Goal: Information Seeking & Learning: Learn about a topic

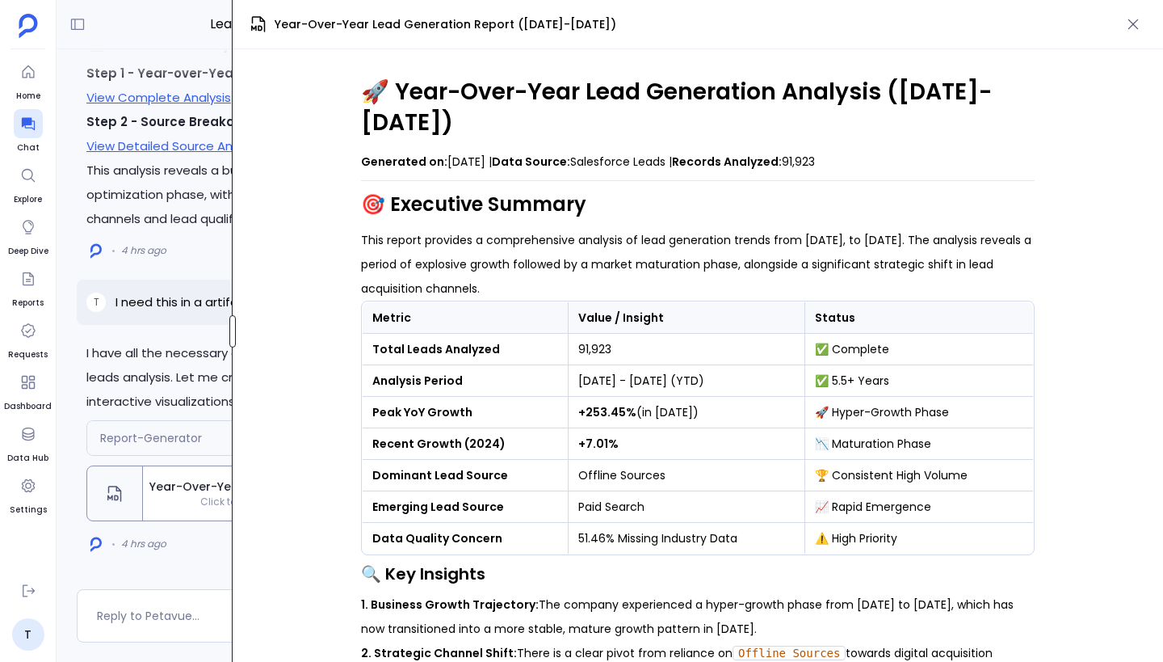
click at [231, 328] on div at bounding box center [232, 331] width 6 height 32
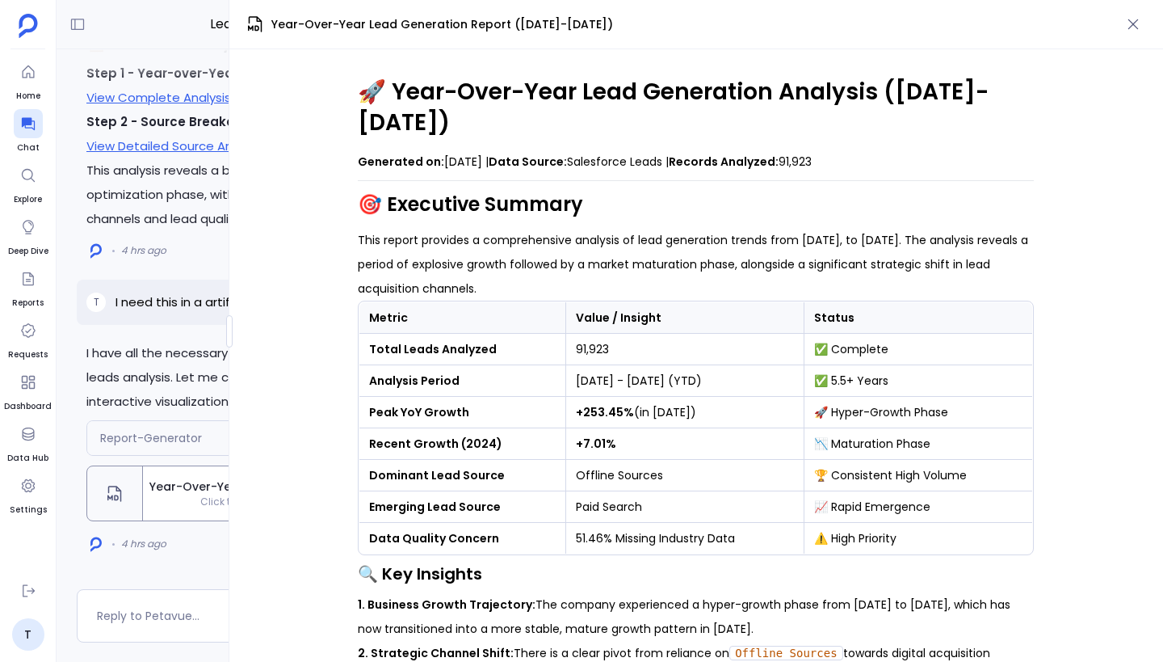
drag, startPoint x: 358, startPoint y: 90, endPoint x: 860, endPoint y: 141, distance: 505.1
click at [844, 149] on p "Generated on: [DATE] | Data Source: Salesforce Leads | Records Analyzed: 91,923" at bounding box center [696, 161] width 676 height 24
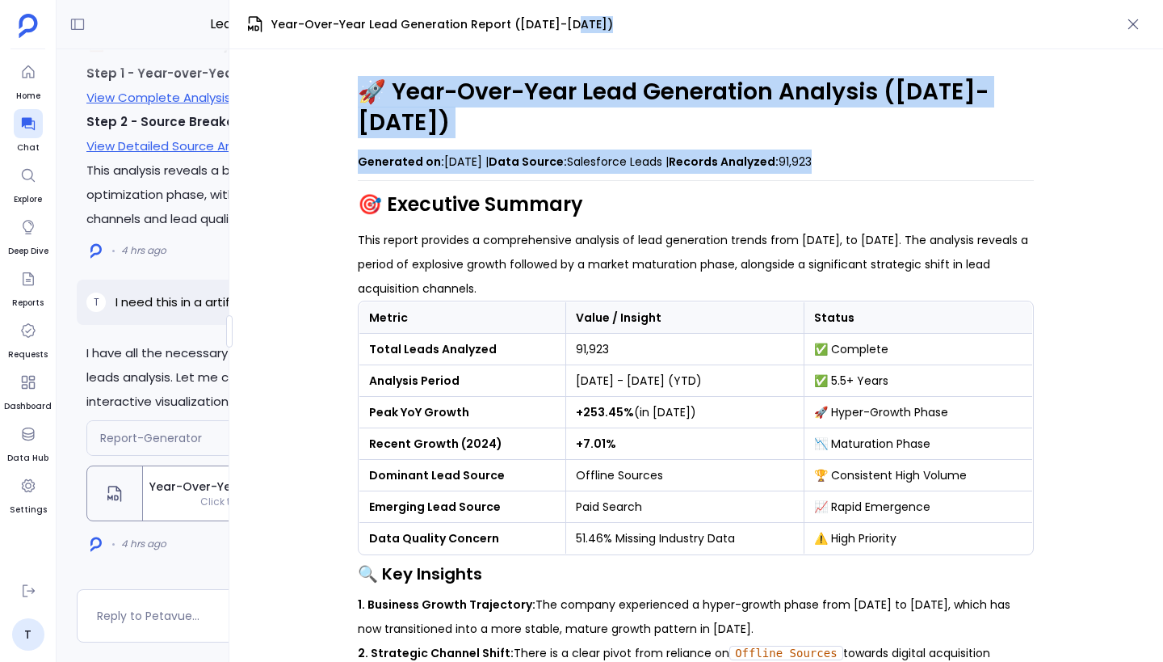
drag, startPoint x: 844, startPoint y: 134, endPoint x: 359, endPoint y: 90, distance: 486.7
click at [372, 94] on h1 "🚀 Year-Over-Year Lead Generation Analysis ([DATE]-[DATE])" at bounding box center [696, 107] width 676 height 61
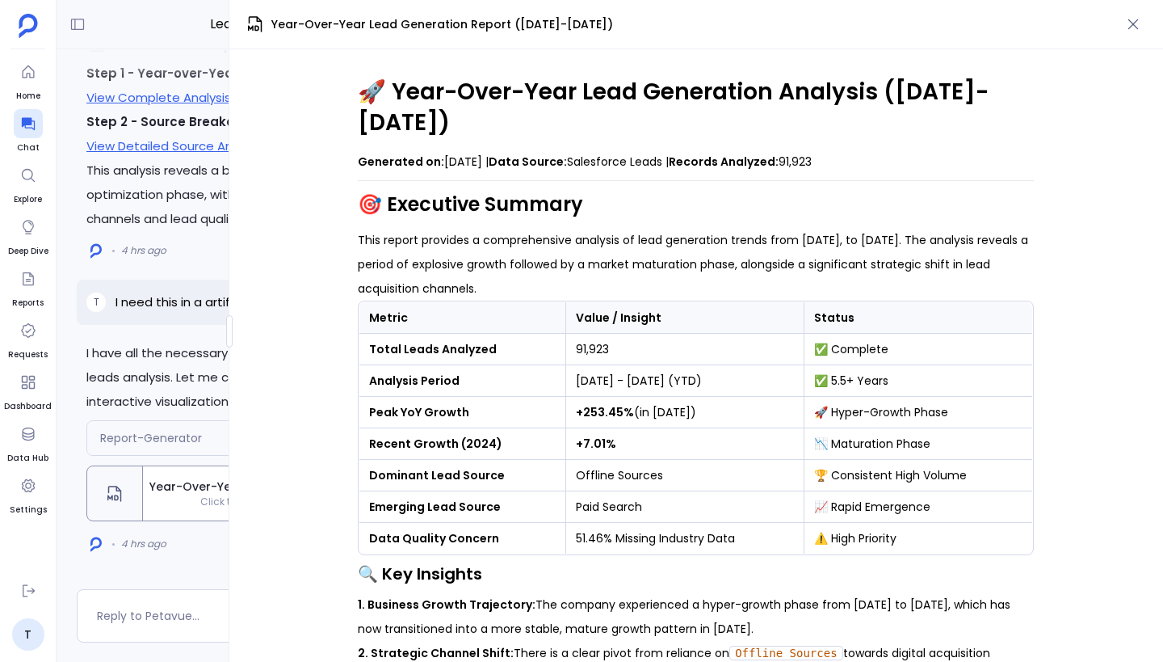
drag, startPoint x: 361, startPoint y: 92, endPoint x: 972, endPoint y: 132, distance: 612.0
click at [844, 149] on p "Generated on: [DATE] | Data Source: Salesforce Leads | Records Analyzed: 91,923" at bounding box center [696, 161] width 676 height 24
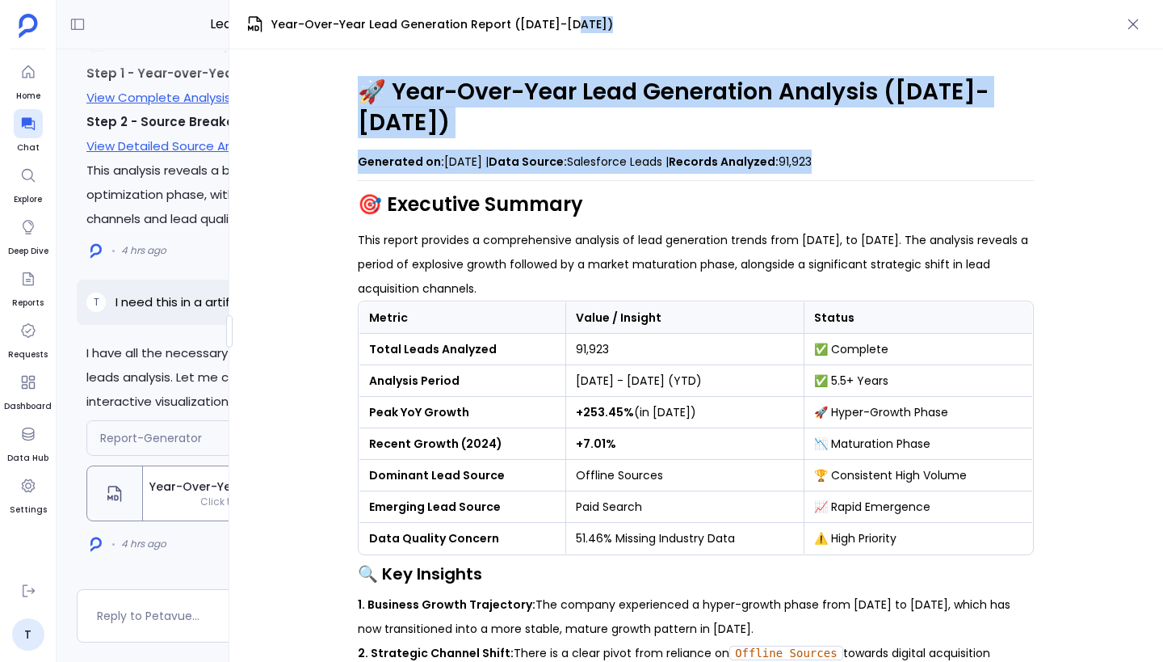
drag, startPoint x: 844, startPoint y: 127, endPoint x: 364, endPoint y: 95, distance: 480.9
click at [364, 95] on h1 "🚀 Year-Over-Year Lead Generation Analysis ([DATE]-[DATE])" at bounding box center [696, 107] width 676 height 61
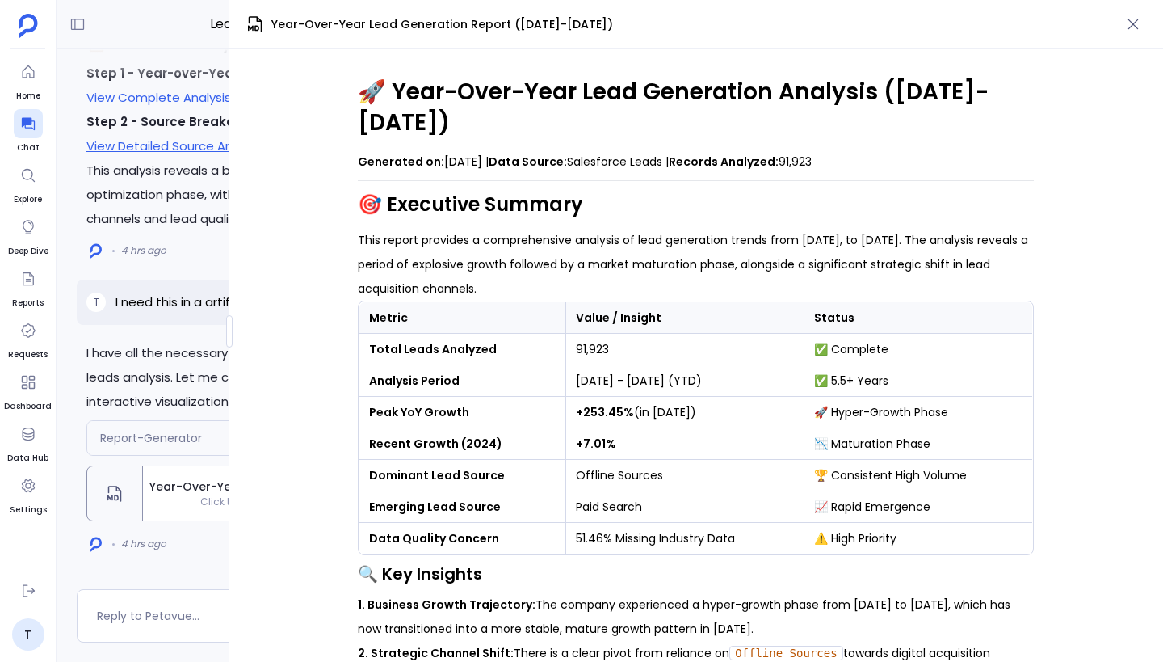
drag, startPoint x: 364, startPoint y: 95, endPoint x: 916, endPoint y: 137, distance: 553.3
click at [820, 149] on p "Generated on: [DATE] | Data Source: Salesforce Leads | Records Analyzed: 91,923" at bounding box center [696, 161] width 676 height 24
drag, startPoint x: 860, startPoint y: 132, endPoint x: 327, endPoint y: 90, distance: 534.8
click at [327, 90] on div "🚀 Year-Over-Year Lead Generation Analysis ([DATE]-[DATE]) Generated on: [DATE] …" at bounding box center [696, 355] width 934 height 612
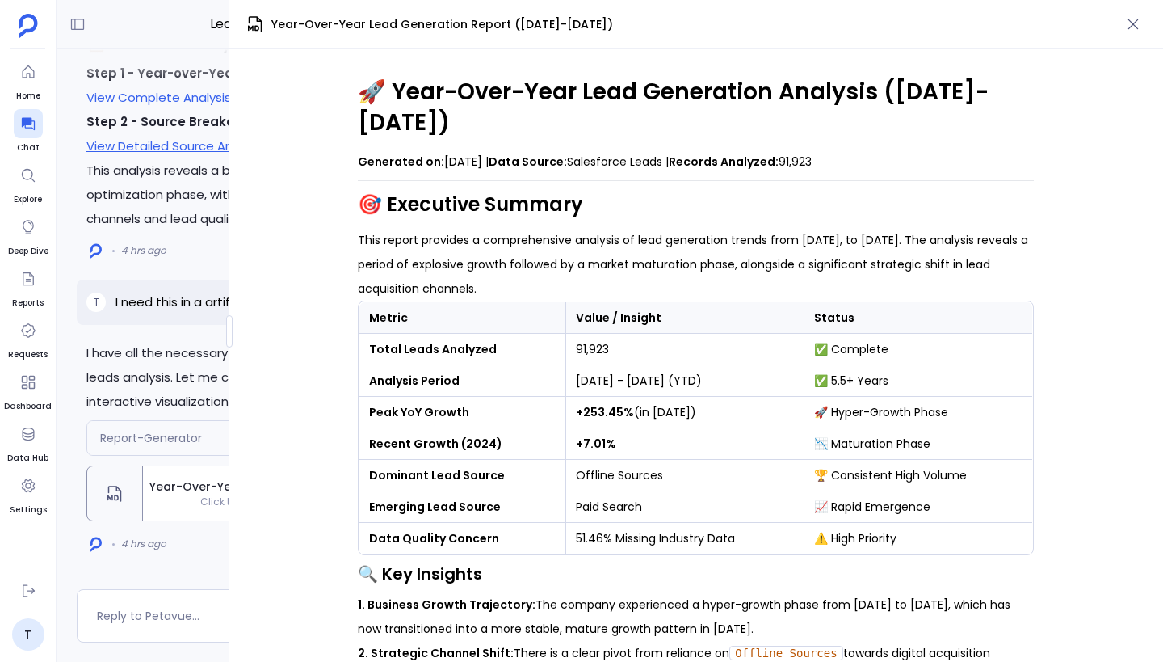
click at [385, 90] on h1 "🚀 Year-Over-Year Lead Generation Analysis ([DATE]-[DATE])" at bounding box center [696, 107] width 676 height 61
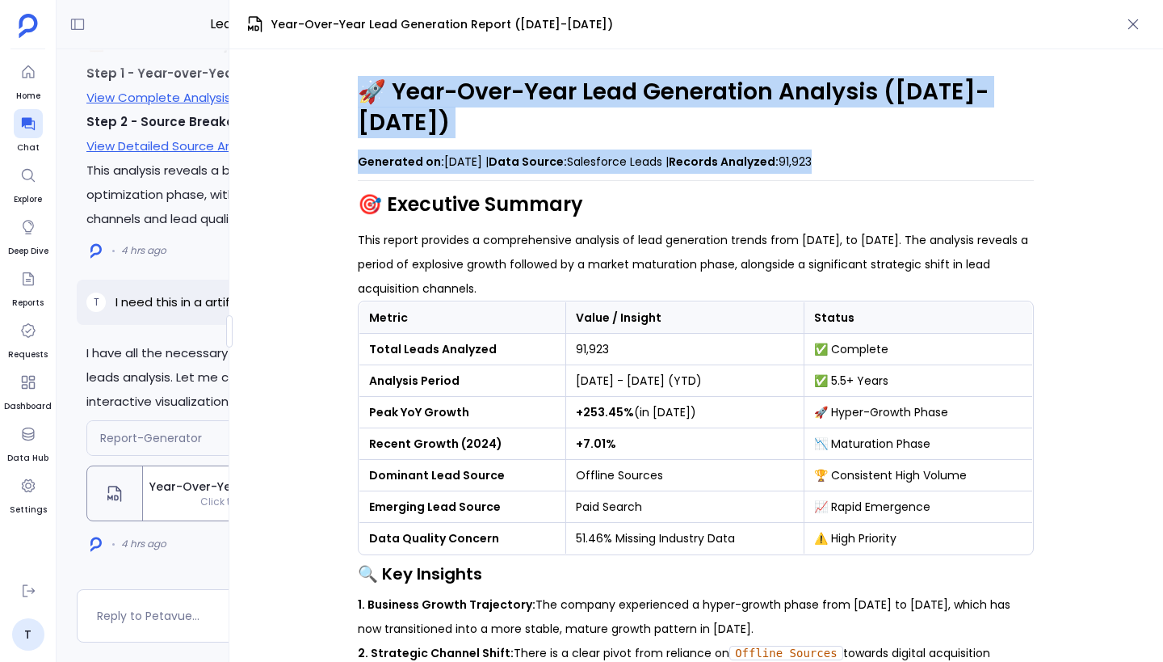
drag, startPoint x: 360, startPoint y: 90, endPoint x: 904, endPoint y: 147, distance: 546.7
click at [853, 149] on p "Generated on: [DATE] | Data Source: Salesforce Leads | Records Analyzed: 91,923" at bounding box center [696, 161] width 676 height 24
drag, startPoint x: 853, startPoint y: 134, endPoint x: 356, endPoint y: 90, distance: 498.7
click at [356, 90] on div "🚀 Year-Over-Year Lead Generation Analysis ([DATE]-[DATE]) Generated on: [DATE] …" at bounding box center [696, 355] width 934 height 612
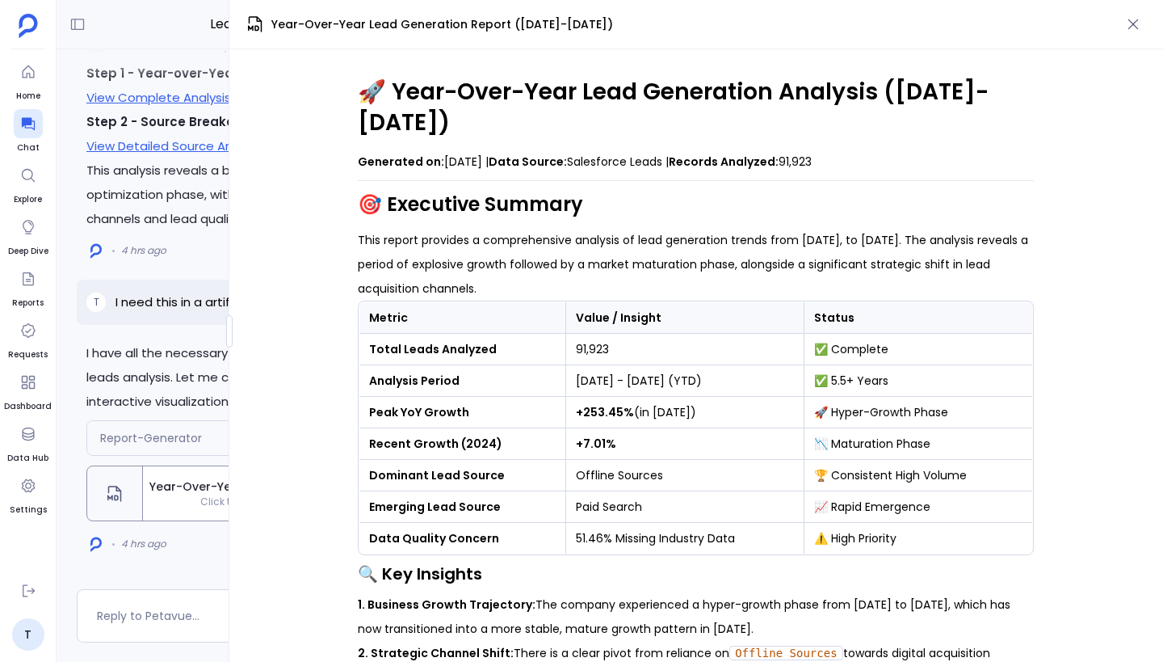
click at [366, 93] on h1 "🚀 Year-Over-Year Lead Generation Analysis ([DATE]-[DATE])" at bounding box center [696, 107] width 676 height 61
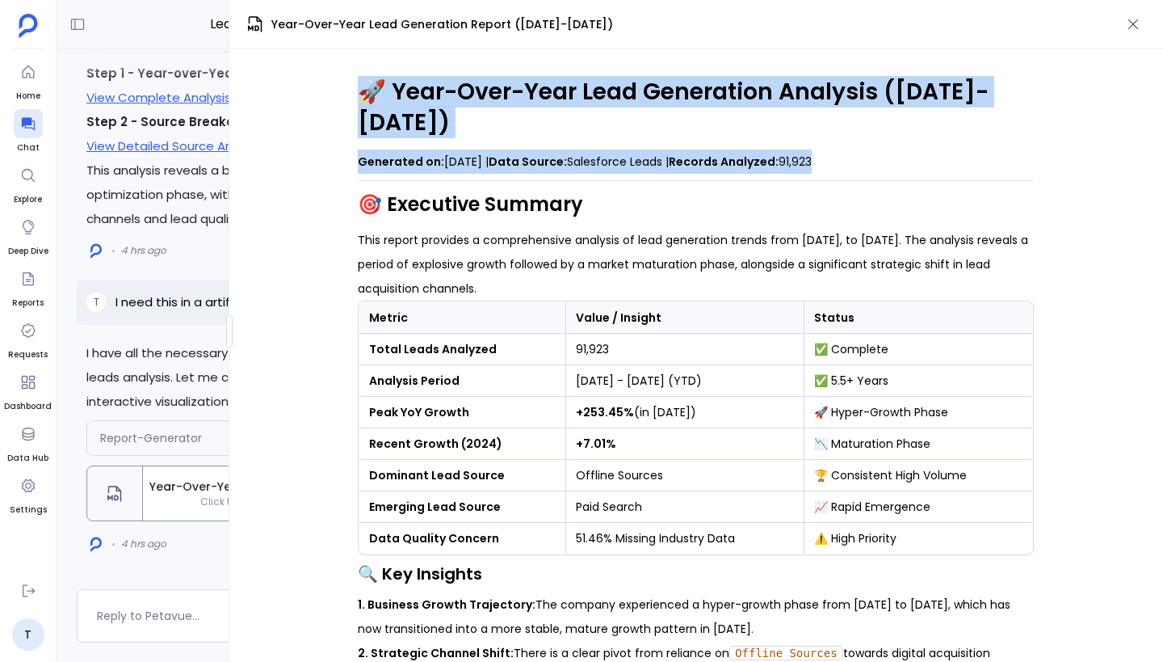
drag, startPoint x: 355, startPoint y: 92, endPoint x: 1020, endPoint y: 133, distance: 666.1
click at [1020, 133] on div "🚀 Year-Over-Year Lead Generation Analysis ([DATE]-[DATE]) Generated on: [DATE] …" at bounding box center [696, 355] width 934 height 612
click at [898, 149] on p "Generated on: [DATE] | Data Source: Salesforce Leads | Records Analyzed: 91,923" at bounding box center [696, 161] width 676 height 24
drag, startPoint x: 898, startPoint y: 130, endPoint x: 344, endPoint y: 85, distance: 555.2
click at [344, 85] on div "🚀 Year-Over-Year Lead Generation Analysis ([DATE]-[DATE]) Generated on: [DATE] …" at bounding box center [696, 355] width 934 height 612
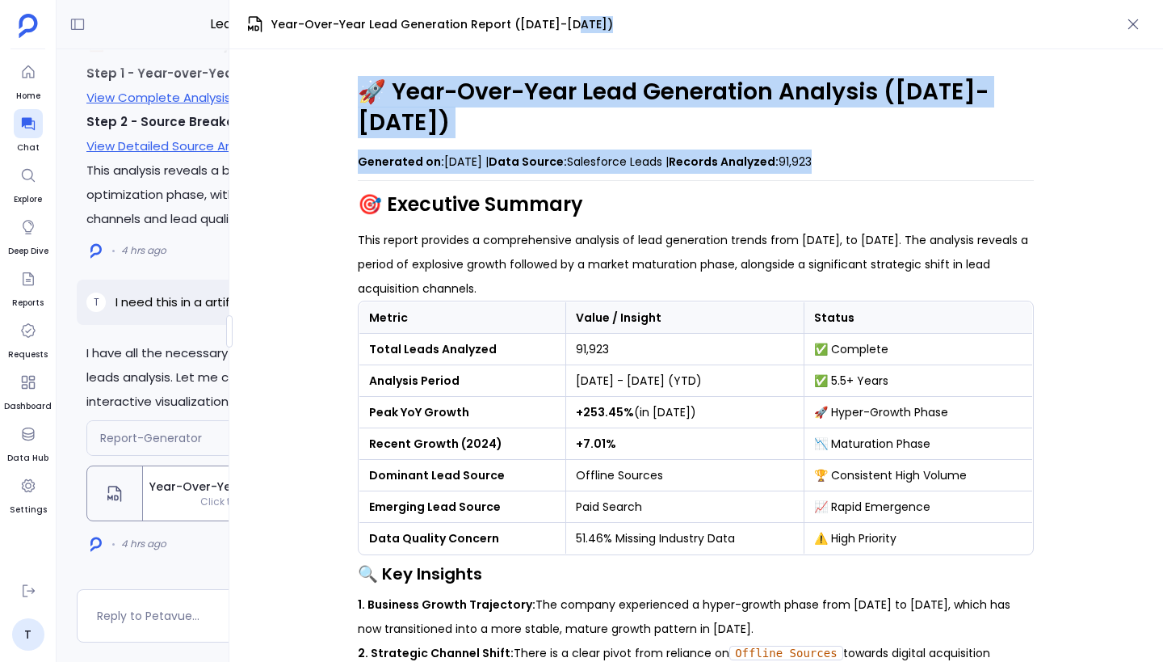
click at [365, 107] on h1 "🚀 Year-Over-Year Lead Generation Analysis ([DATE]-[DATE])" at bounding box center [696, 107] width 676 height 61
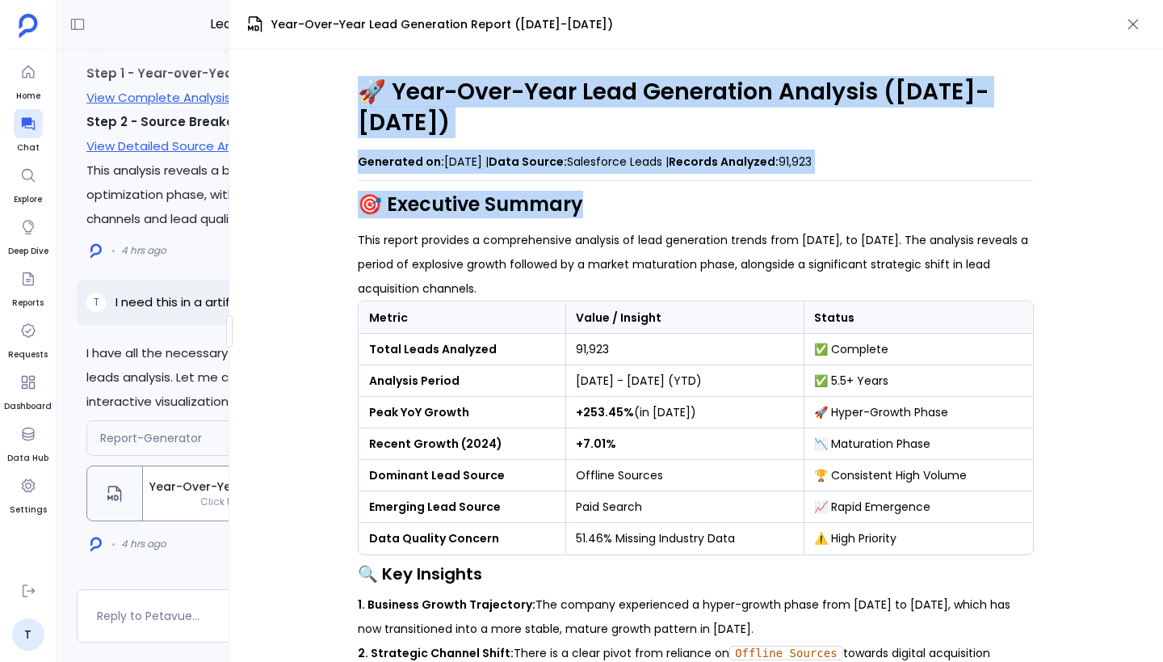
drag, startPoint x: 359, startPoint y: 95, endPoint x: 1057, endPoint y: 173, distance: 702.4
click at [1057, 173] on div "🚀 Year-Over-Year Lead Generation Analysis ([DATE]-[DATE]) Generated on: [DATE] …" at bounding box center [696, 355] width 934 height 612
click at [908, 149] on p "Generated on: [DATE] | Data Source: Salesforce Leads | Records Analyzed: 91,923" at bounding box center [696, 161] width 676 height 24
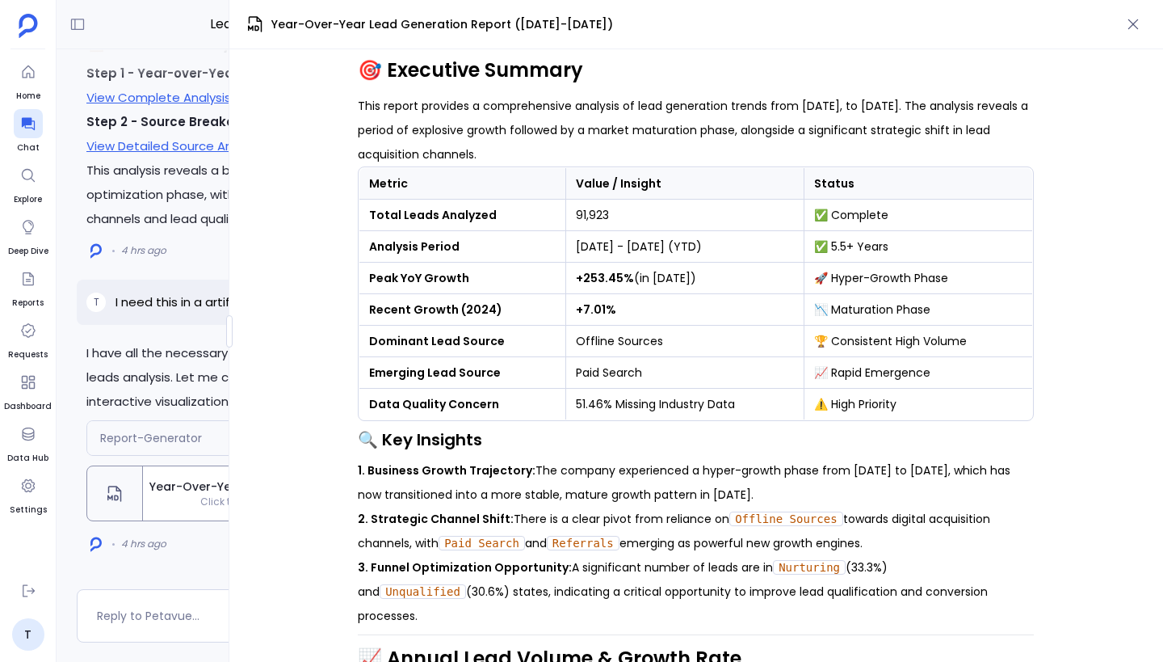
scroll to position [589, 0]
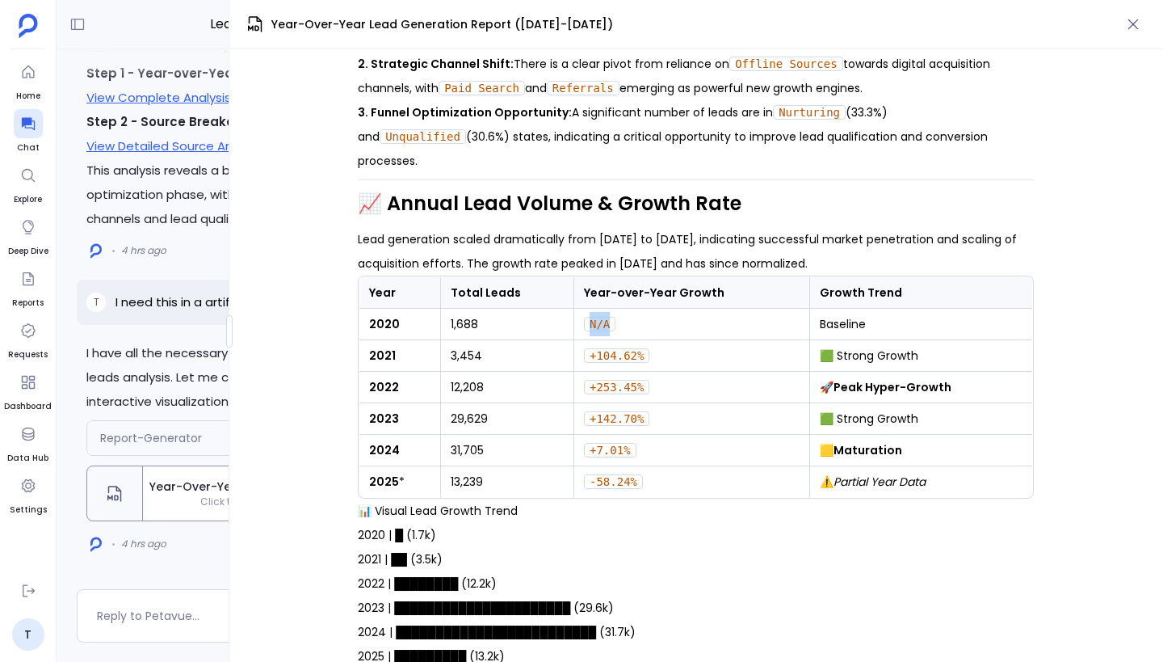
drag, startPoint x: 584, startPoint y: 269, endPoint x: 657, endPoint y: 269, distance: 72.7
click at [657, 309] on td "N/A" at bounding box center [692, 325] width 236 height 32
drag, startPoint x: 584, startPoint y: 270, endPoint x: 638, endPoint y: 270, distance: 54.1
click at [638, 309] on td "N/A" at bounding box center [692, 325] width 236 height 32
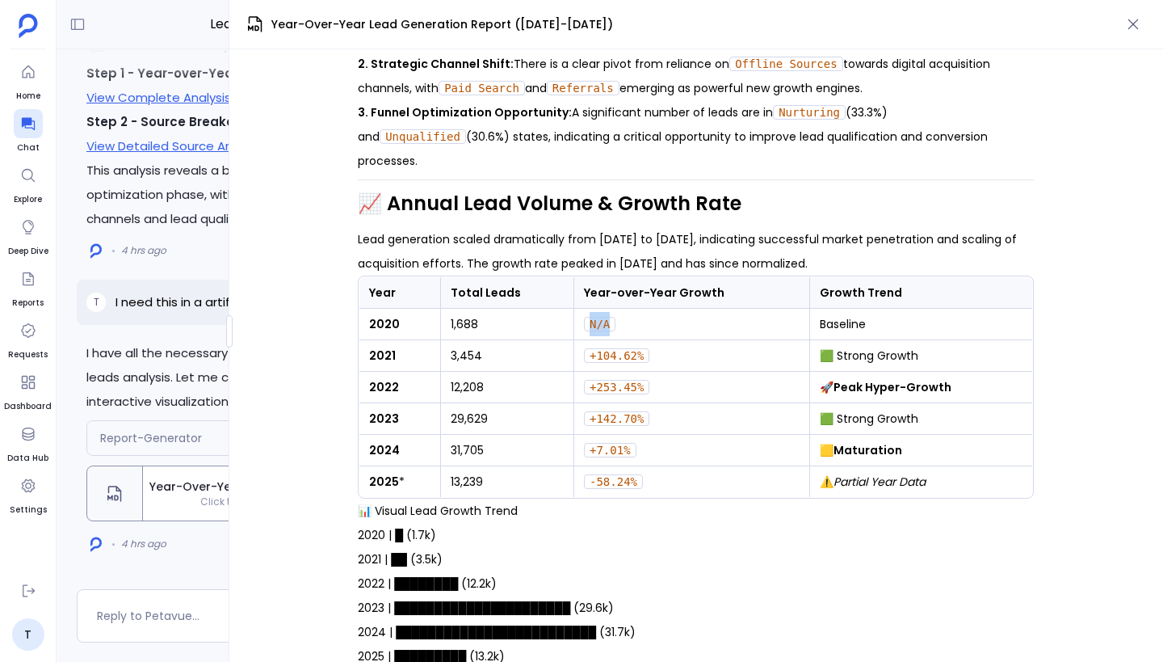
click at [638, 309] on td "N/A" at bounding box center [692, 325] width 236 height 32
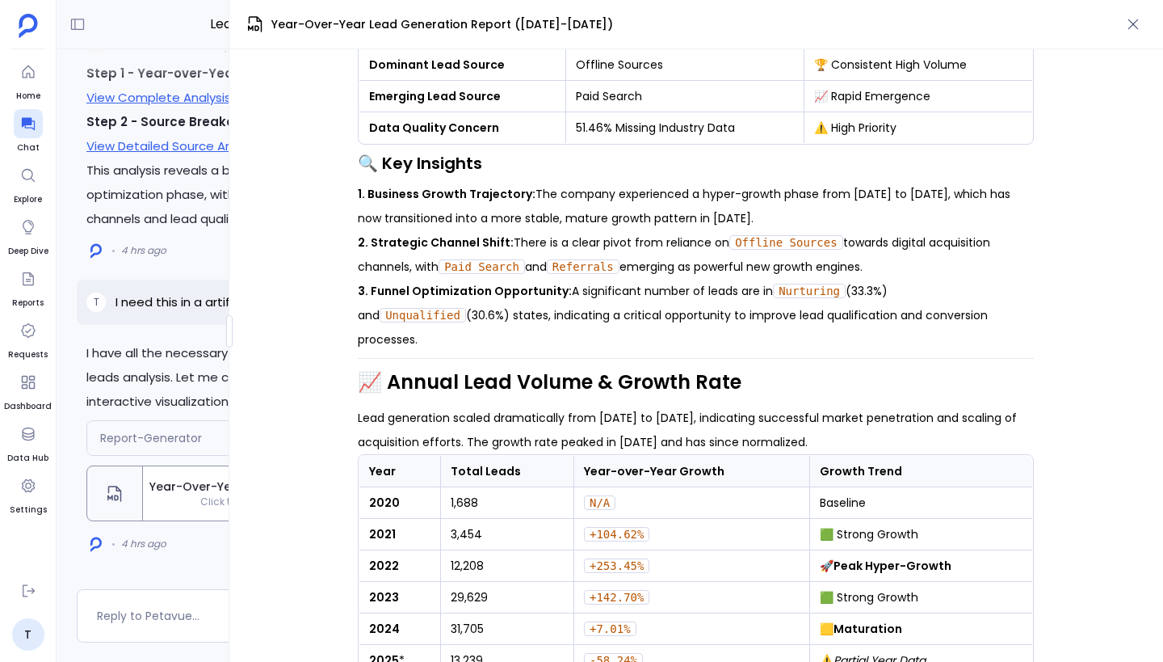
scroll to position [0, 0]
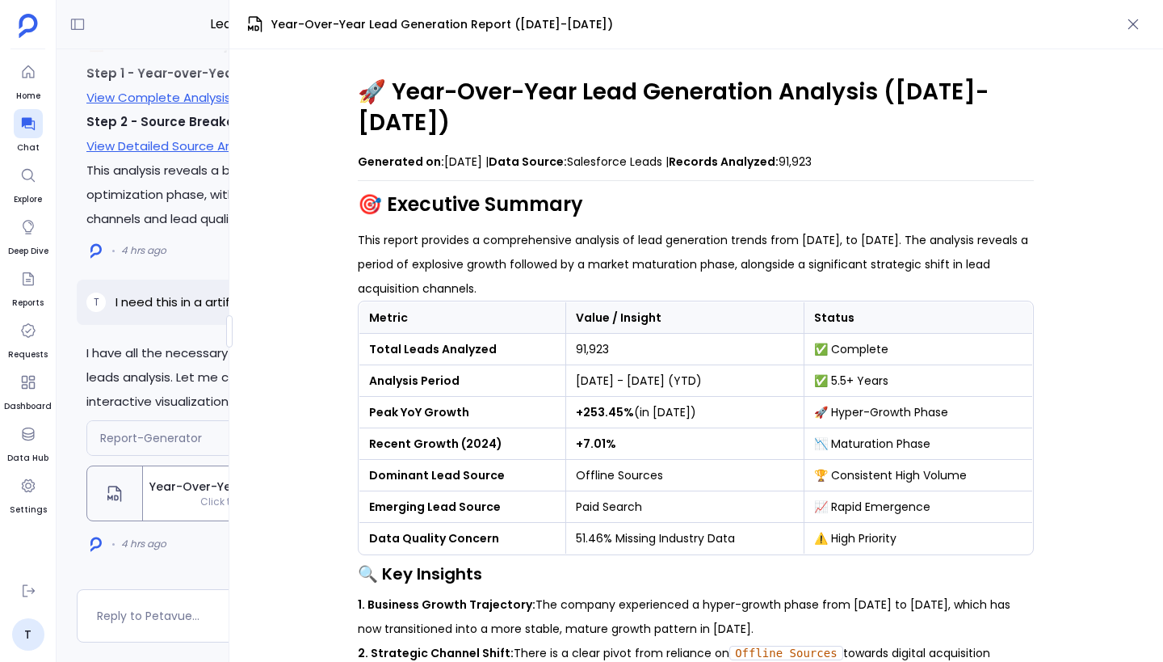
drag, startPoint x: 357, startPoint y: 91, endPoint x: 929, endPoint y: 135, distance: 573.6
click at [875, 149] on p "Generated on: [DATE] | Data Source: Salesforce Leads | Records Analyzed: 91,923" at bounding box center [696, 161] width 676 height 24
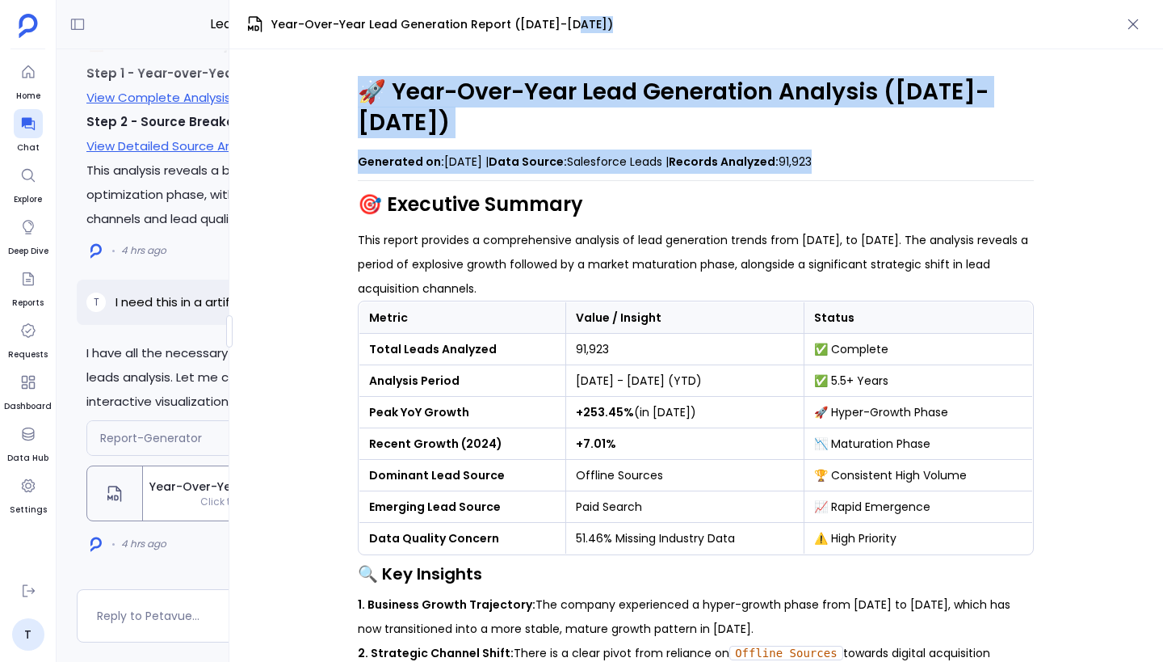
drag, startPoint x: 875, startPoint y: 135, endPoint x: 352, endPoint y: 92, distance: 524.4
click at [352, 92] on div "🚀 Year-Over-Year Lead Generation Analysis ([DATE]-[DATE]) Generated on: [DATE] …" at bounding box center [696, 355] width 934 height 612
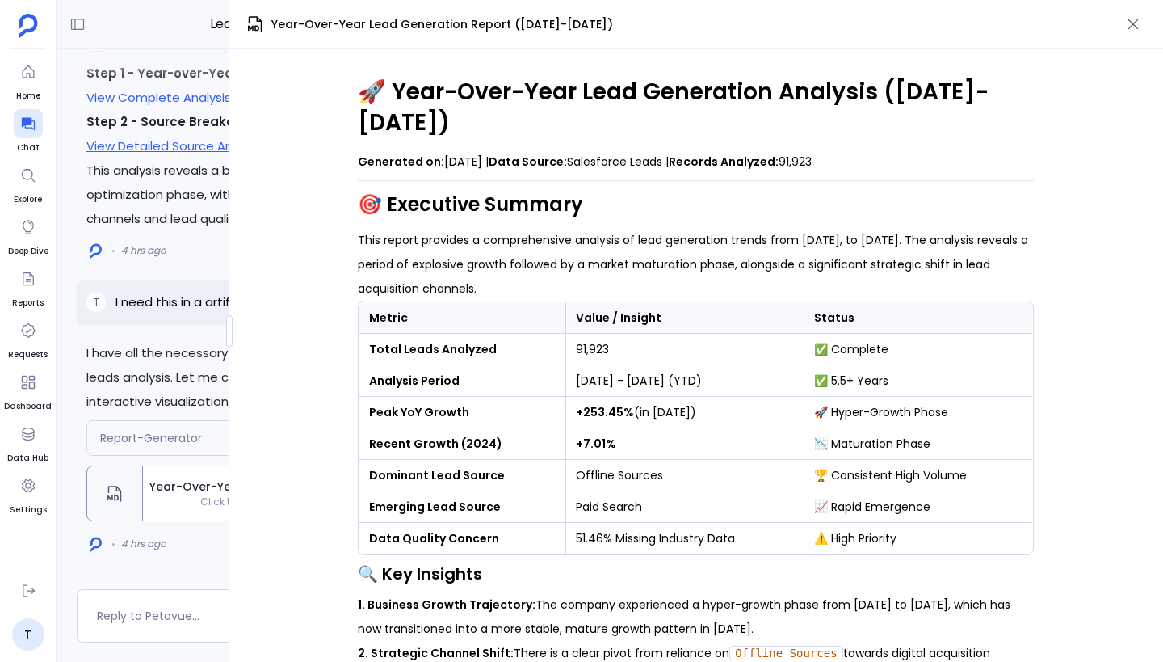
click at [359, 103] on h1 "🚀 Year-Over-Year Lead Generation Analysis ([DATE]-[DATE])" at bounding box center [696, 107] width 676 height 61
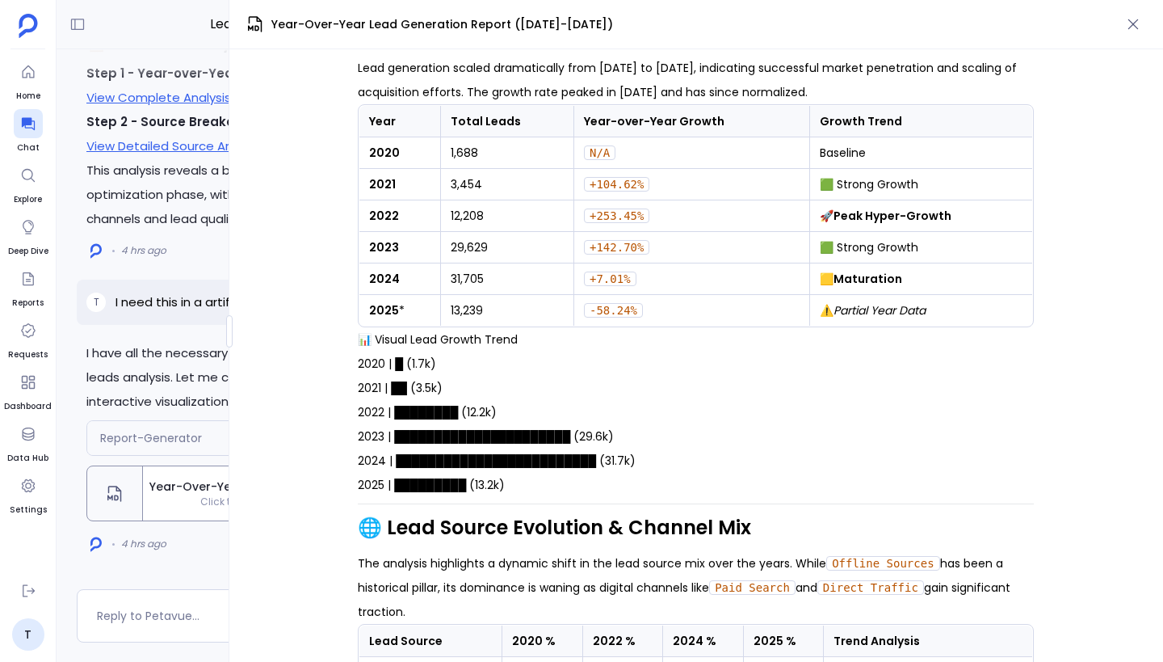
scroll to position [666, 0]
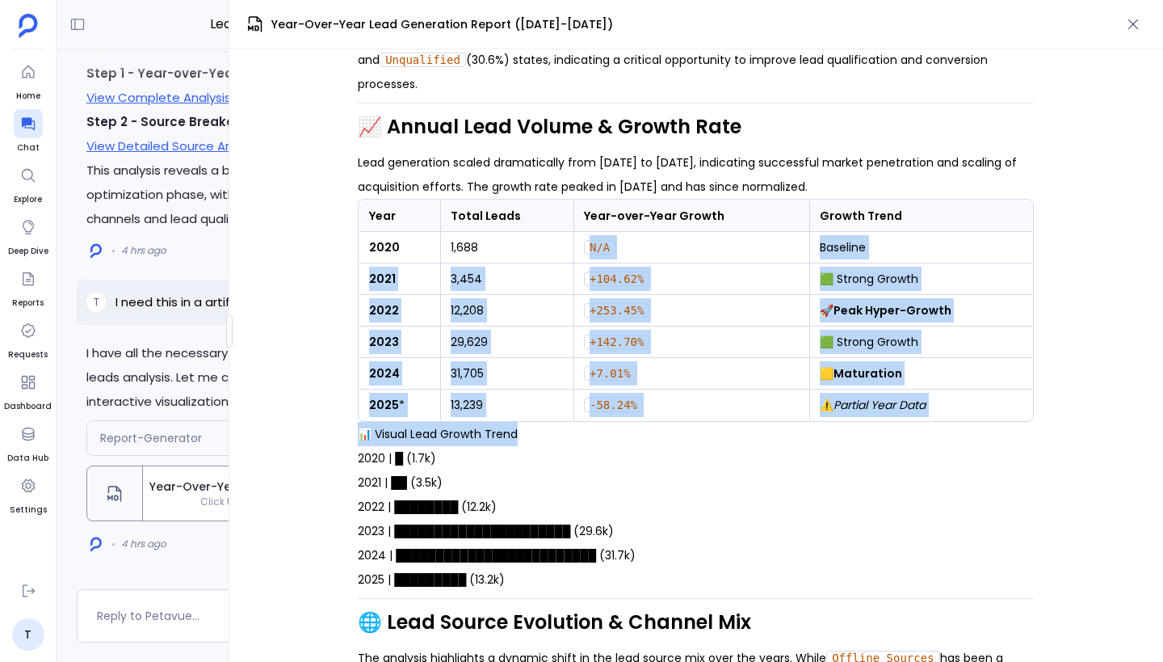
drag, startPoint x: 586, startPoint y: 193, endPoint x: 700, endPoint y: 370, distance: 210.4
click at [700, 422] on h4 "📊 Visual Lead Growth Trend" at bounding box center [696, 434] width 676 height 24
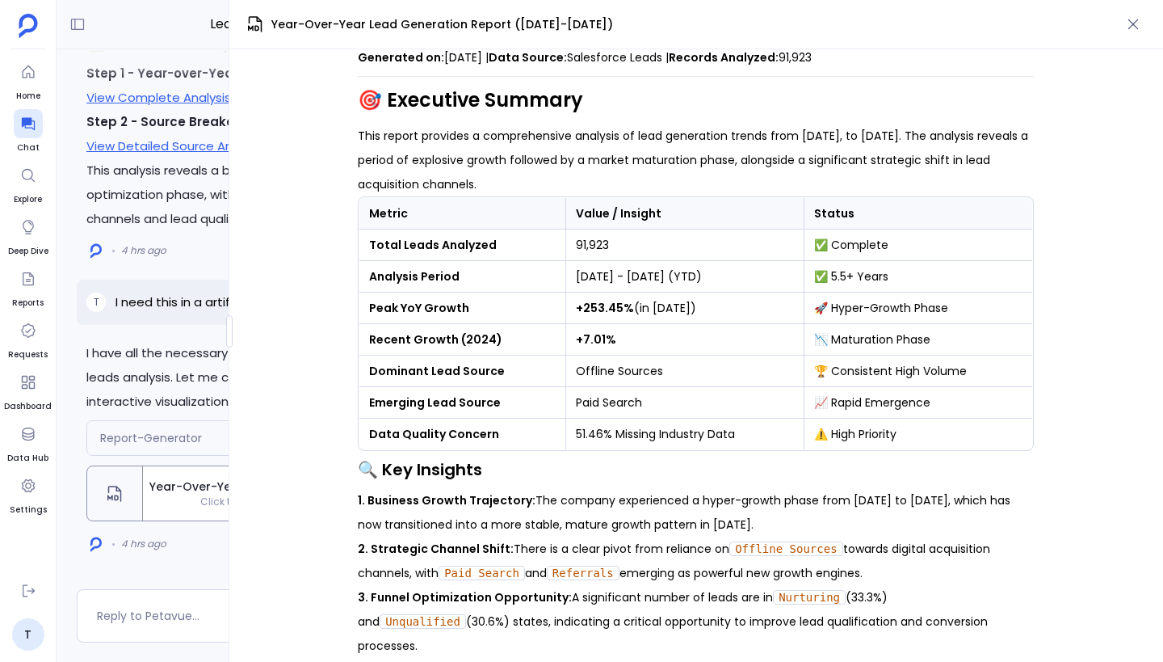
scroll to position [0, 0]
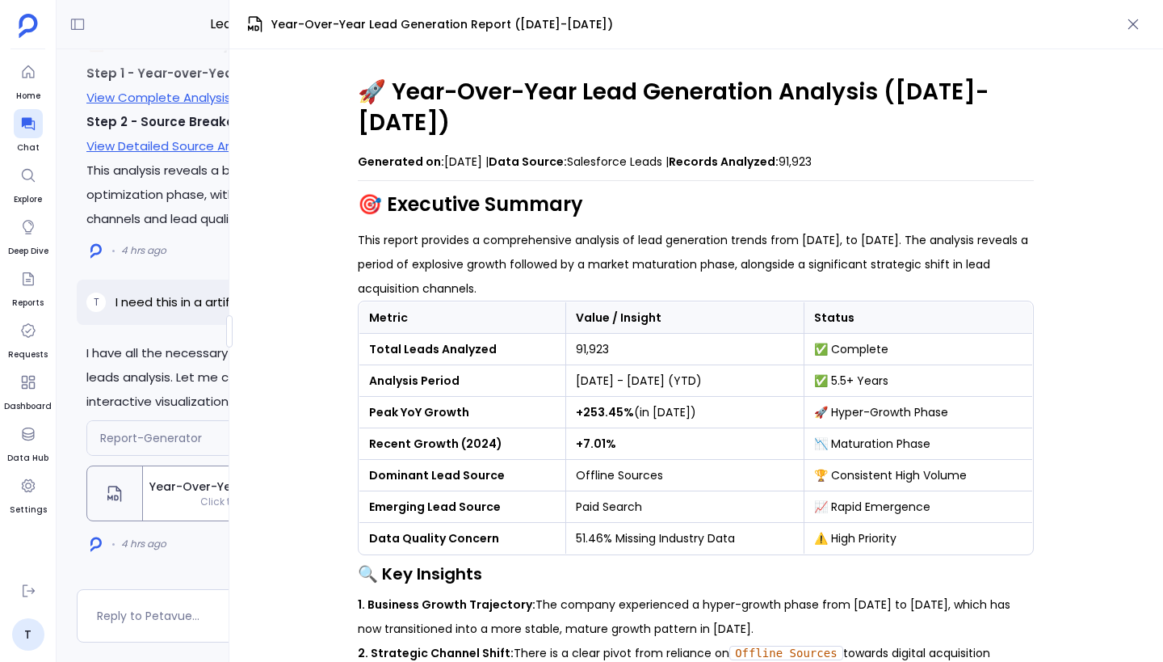
drag, startPoint x: 355, startPoint y: 97, endPoint x: 864, endPoint y: 128, distance: 509.1
click at [864, 128] on div "🚀 Year-Over-Year Lead Generation Analysis ([DATE]-[DATE]) Generated on: [DATE] …" at bounding box center [696, 355] width 934 height 612
click at [864, 149] on p "Generated on: [DATE] | Data Source: Salesforce Leads | Records Analyzed: 91,923" at bounding box center [696, 161] width 676 height 24
drag, startPoint x: 365, startPoint y: 92, endPoint x: 948, endPoint y: 136, distance: 584.9
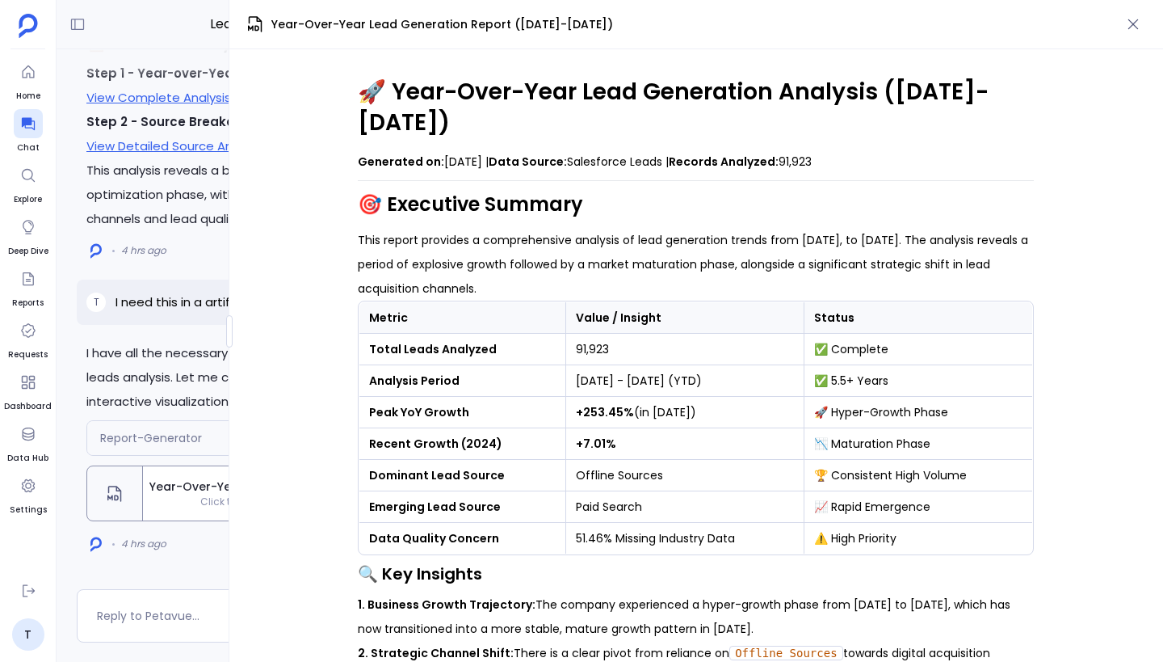
click at [831, 149] on p "Generated on: [DATE] | Data Source: Salesforce Leads | Records Analyzed: 91,923" at bounding box center [696, 161] width 676 height 24
drag, startPoint x: 857, startPoint y: 132, endPoint x: 334, endPoint y: 81, distance: 526.0
click at [334, 81] on div "🚀 Year-Over-Year Lead Generation Analysis ([DATE]-[DATE]) Generated on: [DATE] …" at bounding box center [696, 355] width 934 height 612
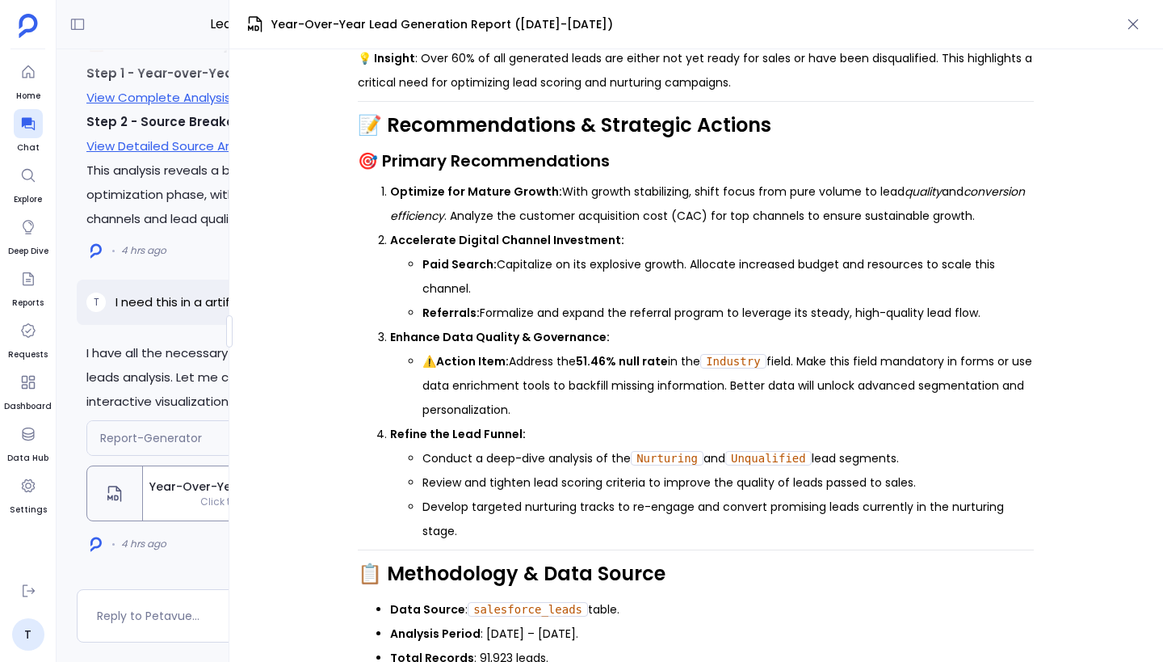
scroll to position [2059, 0]
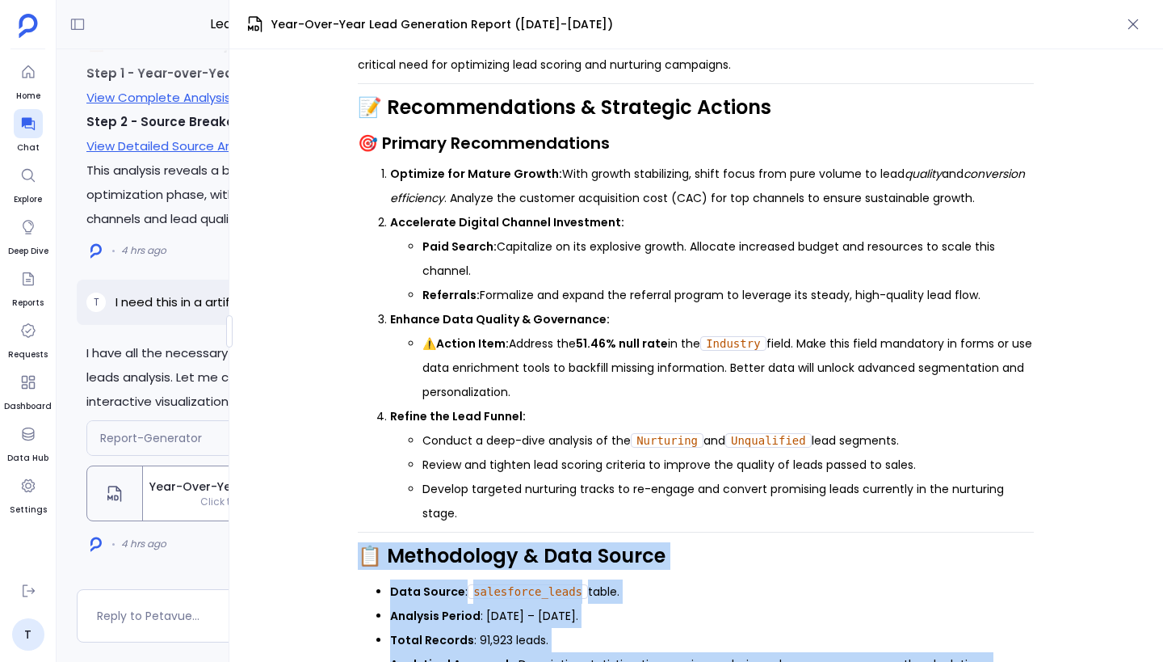
drag, startPoint x: 359, startPoint y: 501, endPoint x: 792, endPoint y: 629, distance: 451.7
click at [819, 603] on li "Analysis Period : [DATE] – [DATE]." at bounding box center [712, 615] width 644 height 24
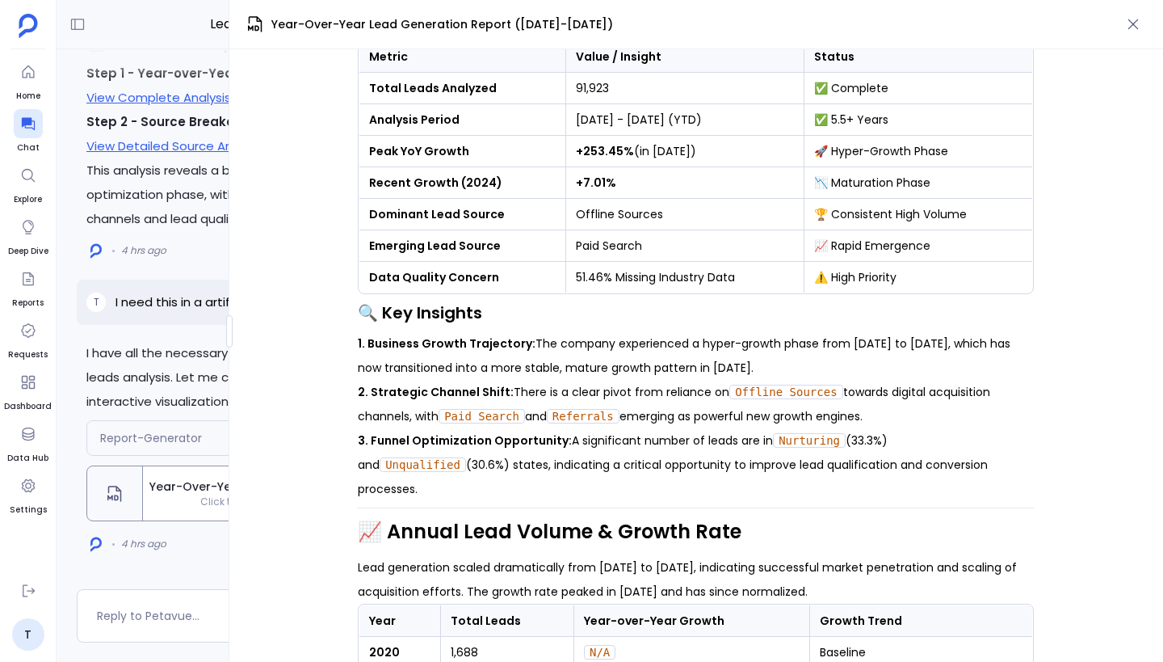
scroll to position [0, 0]
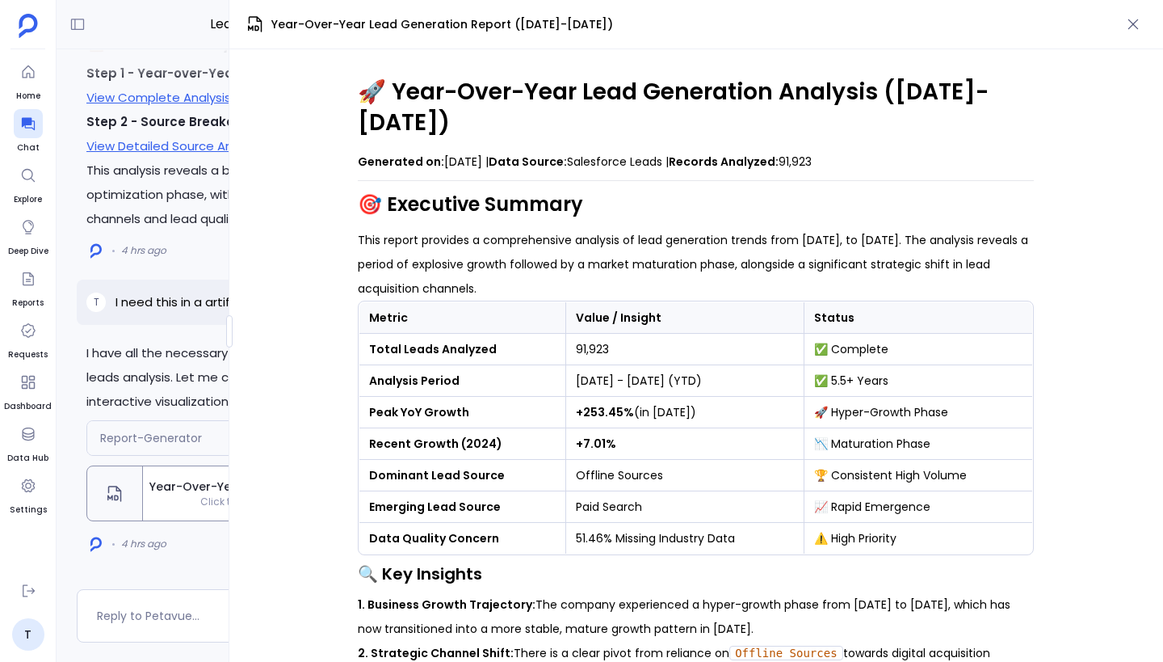
drag, startPoint x: 359, startPoint y: 95, endPoint x: 931, endPoint y: 132, distance: 572.4
click at [847, 149] on p "Generated on: [DATE] | Data Source: Salesforce Leads | Records Analyzed: 91,923" at bounding box center [696, 161] width 676 height 24
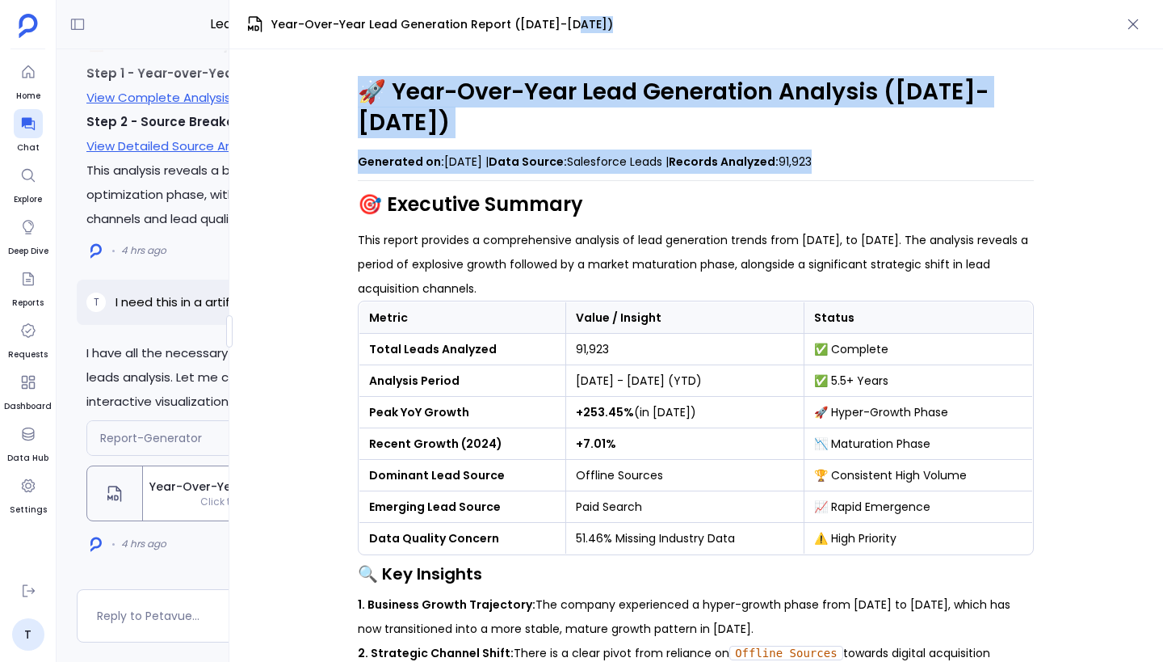
drag, startPoint x: 847, startPoint y: 135, endPoint x: 355, endPoint y: 94, distance: 494.5
click at [355, 94] on div "🚀 Year-Over-Year Lead Generation Analysis ([DATE]-[DATE]) Generated on: [DATE] …" at bounding box center [696, 355] width 934 height 612
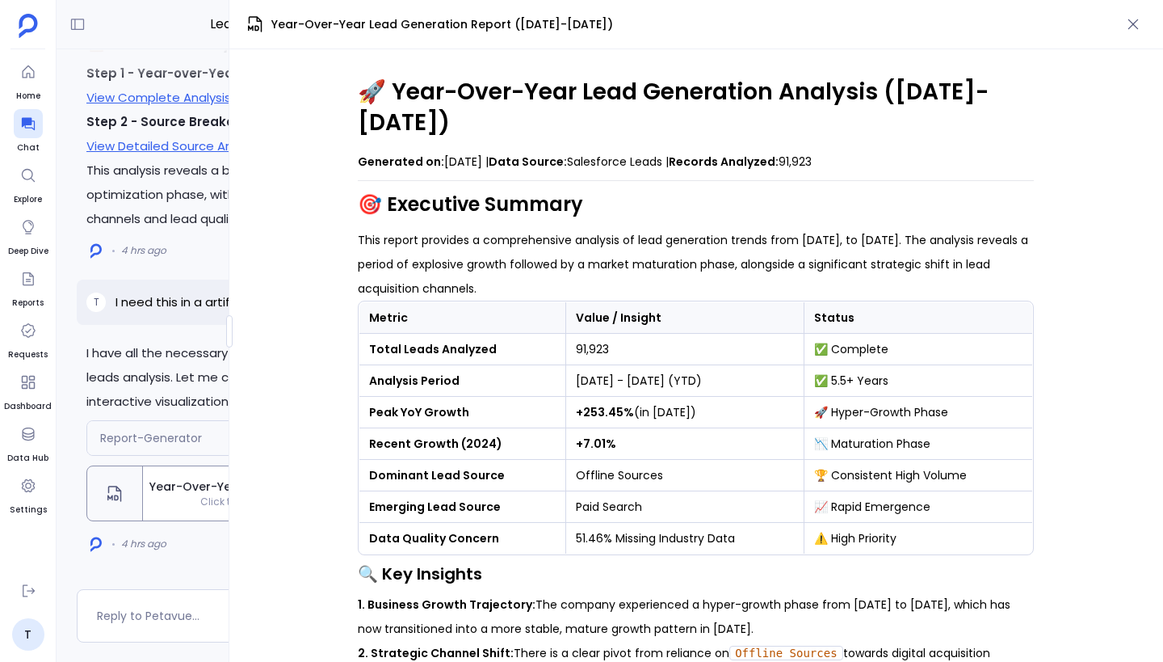
drag, startPoint x: 364, startPoint y: 96, endPoint x: 953, endPoint y: 128, distance: 590.6
click at [901, 149] on p "Generated on: [DATE] | Data Source: Salesforce Leads | Records Analyzed: 91,923" at bounding box center [696, 161] width 676 height 24
click at [227, 341] on div at bounding box center [228, 331] width 6 height 32
drag, startPoint x: 358, startPoint y: 91, endPoint x: 905, endPoint y: 141, distance: 549.2
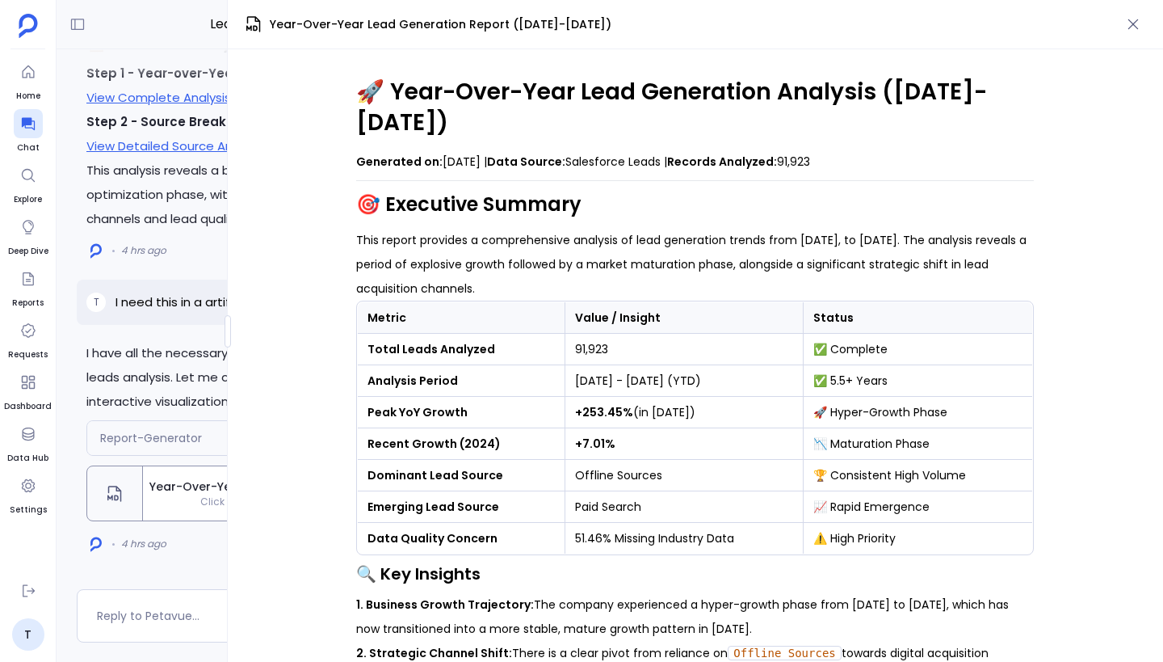
click at [905, 149] on p "Generated on: [DATE] | Data Source: Salesforce Leads | Records Analyzed: 91,923" at bounding box center [695, 161] width 678 height 24
drag, startPoint x: 851, startPoint y: 125, endPoint x: 364, endPoint y: 78, distance: 490.2
click at [363, 90] on h1 "🚀 Year-Over-Year Lead Generation Analysis ([DATE]-[DATE])" at bounding box center [695, 107] width 678 height 61
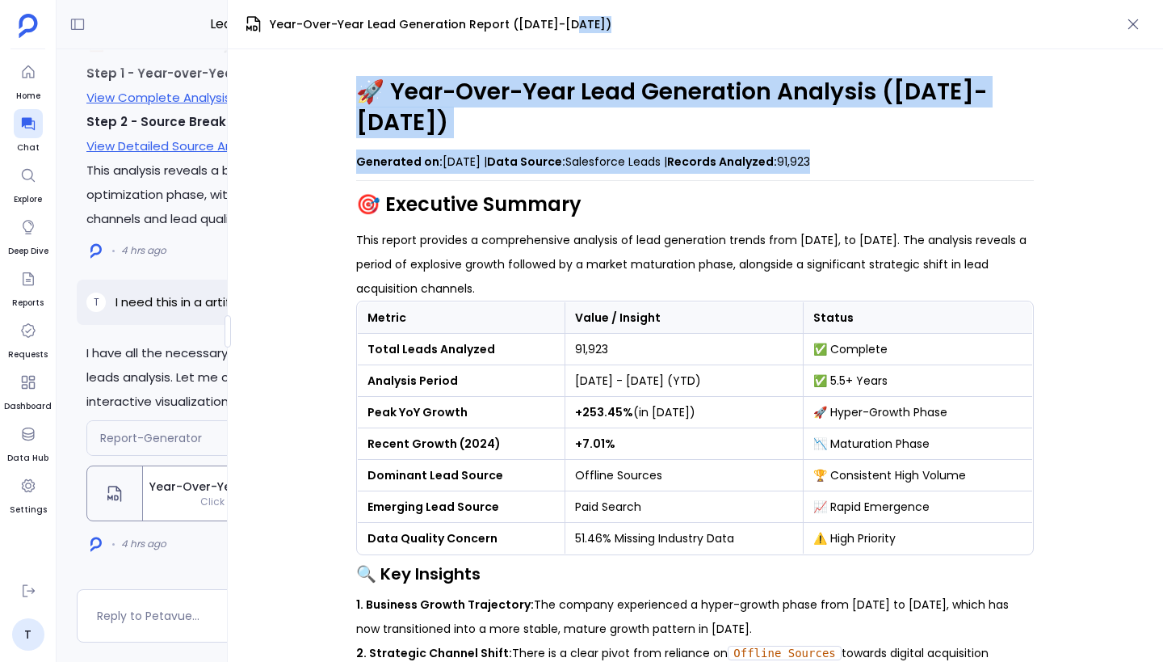
drag, startPoint x: 363, startPoint y: 90, endPoint x: 835, endPoint y: 141, distance: 474.4
click at [850, 149] on p "Generated on: [DATE] | Data Source: Salesforce Leads | Records Analyzed: 91,923" at bounding box center [695, 161] width 678 height 24
drag, startPoint x: 850, startPoint y: 134, endPoint x: 341, endPoint y: 82, distance: 511.6
click at [341, 82] on div "🚀 Year-Over-Year Lead Generation Analysis ([DATE]-[DATE]) Generated on: [DATE] …" at bounding box center [696, 355] width 936 height 612
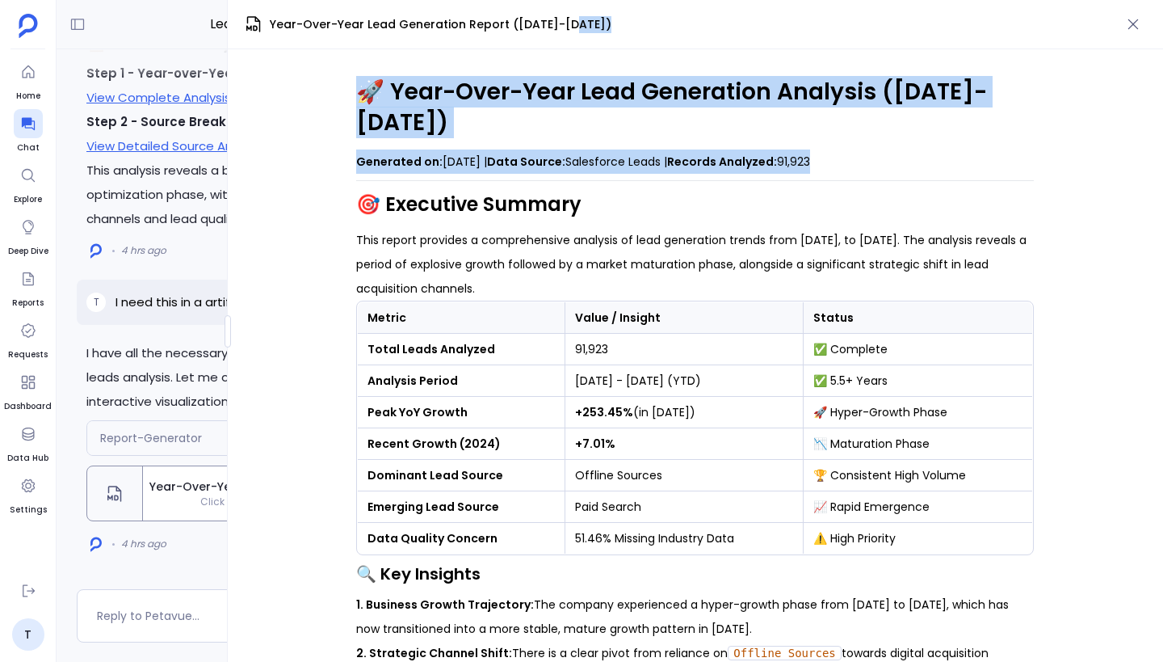
click at [365, 99] on h1 "🚀 Year-Over-Year Lead Generation Analysis ([DATE]-[DATE])" at bounding box center [695, 107] width 678 height 61
drag, startPoint x: 360, startPoint y: 94, endPoint x: 875, endPoint y: 145, distance: 517.1
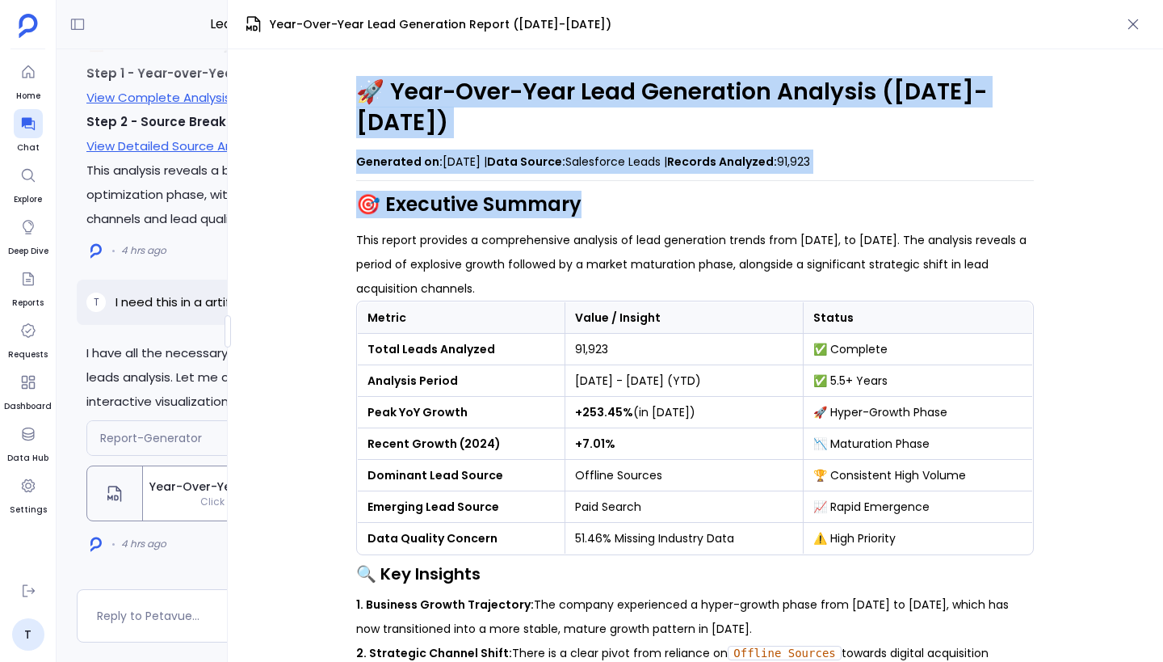
drag, startPoint x: 358, startPoint y: 95, endPoint x: 930, endPoint y: 174, distance: 577.5
drag, startPoint x: 841, startPoint y: 132, endPoint x: 364, endPoint y: 90, distance: 478.4
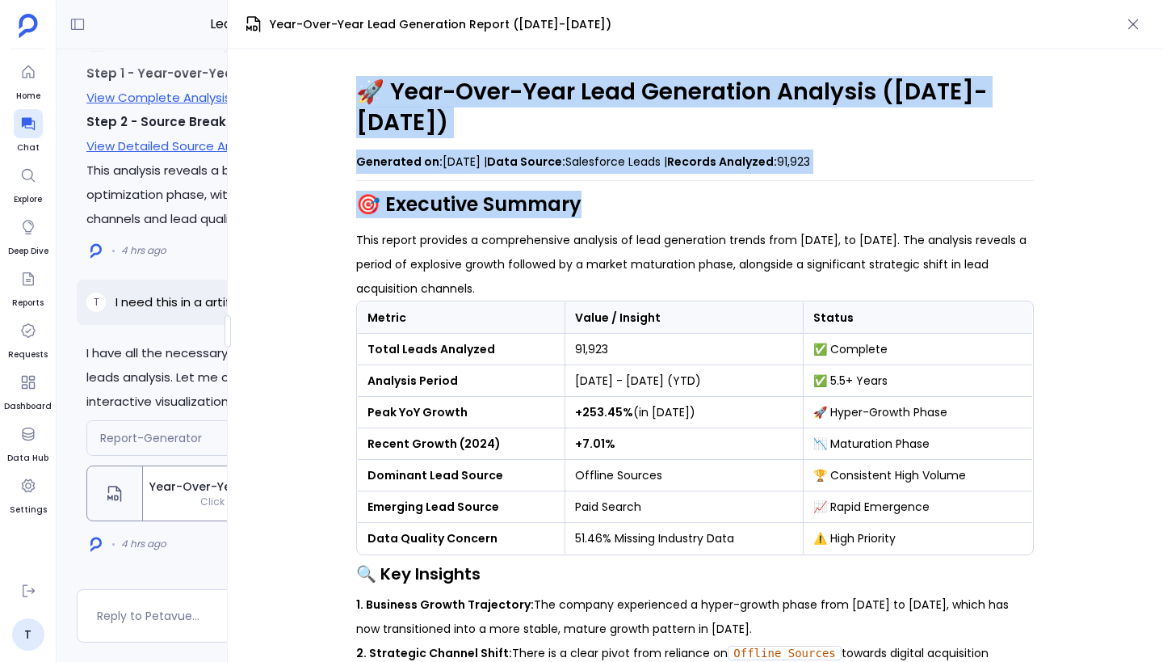
click at [364, 90] on h1 "🚀 Year-Over-Year Lead Generation Analysis ([DATE]-[DATE])" at bounding box center [695, 107] width 678 height 61
drag, startPoint x: 360, startPoint y: 90, endPoint x: 981, endPoint y: 143, distance: 622.6
click at [876, 149] on p "Generated on: [DATE] | Data Source: Salesforce Leads | Records Analyzed: 91,923" at bounding box center [695, 161] width 678 height 24
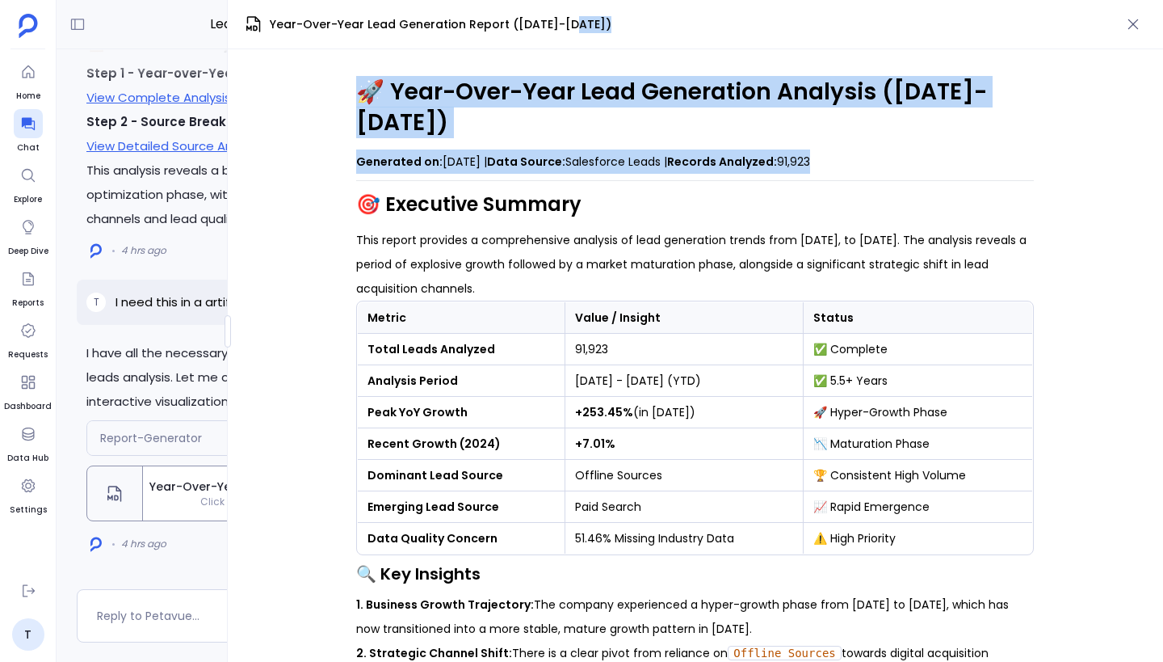
drag, startPoint x: 876, startPoint y: 136, endPoint x: 355, endPoint y: 79, distance: 523.3
click at [431, 149] on p "Generated on: [DATE] | Data Source: Salesforce Leads | Records Analyzed: 91,923" at bounding box center [695, 161] width 678 height 24
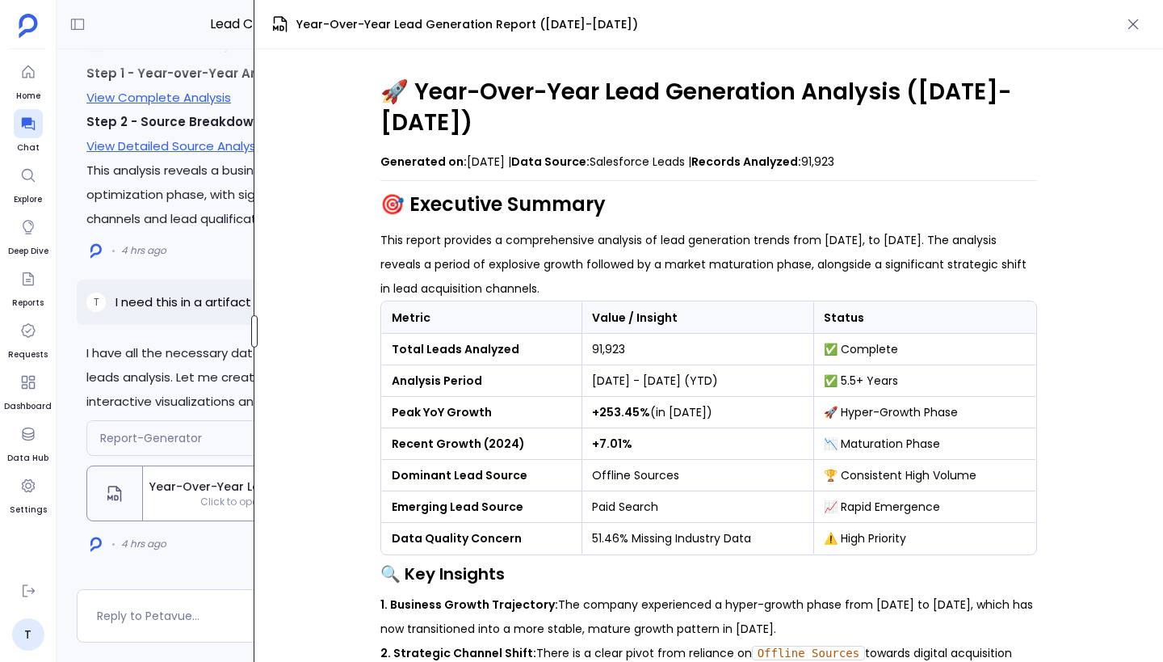
click at [256, 332] on div at bounding box center [254, 331] width 6 height 32
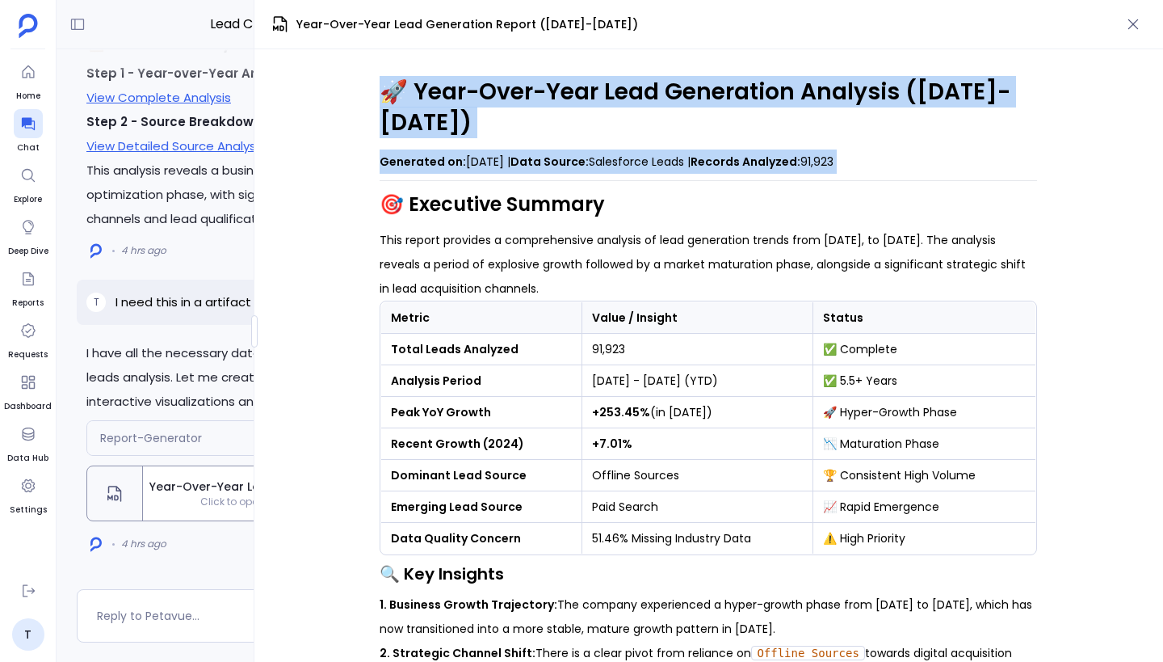
drag, startPoint x: 380, startPoint y: 90, endPoint x: 614, endPoint y: 184, distance: 252.3
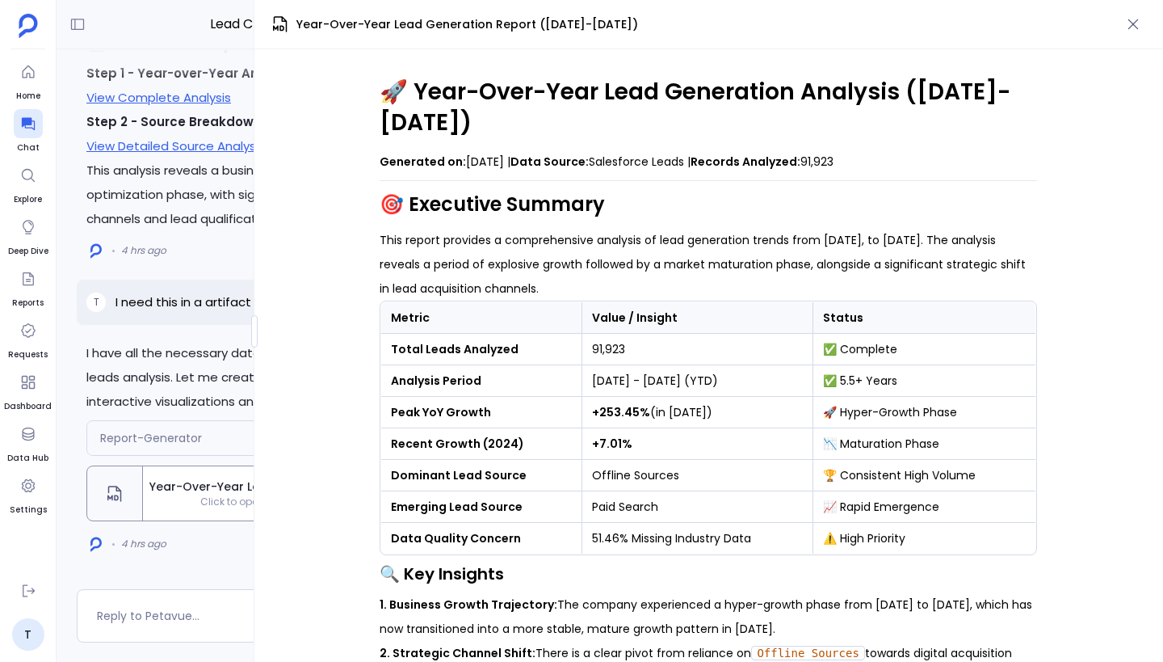
click at [907, 149] on p "Generated on: [DATE] | Data Source: Salesforce Leads | Records Analyzed: 91,923" at bounding box center [709, 161] width 658 height 24
drag, startPoint x: 864, startPoint y: 162, endPoint x: 386, endPoint y: 78, distance: 485.7
click at [385, 99] on h1 "🚀 Year-Over-Year Lead Generation Analysis ([DATE]-[DATE])" at bounding box center [709, 107] width 658 height 61
drag, startPoint x: 382, startPoint y: 95, endPoint x: 864, endPoint y: 162, distance: 486.9
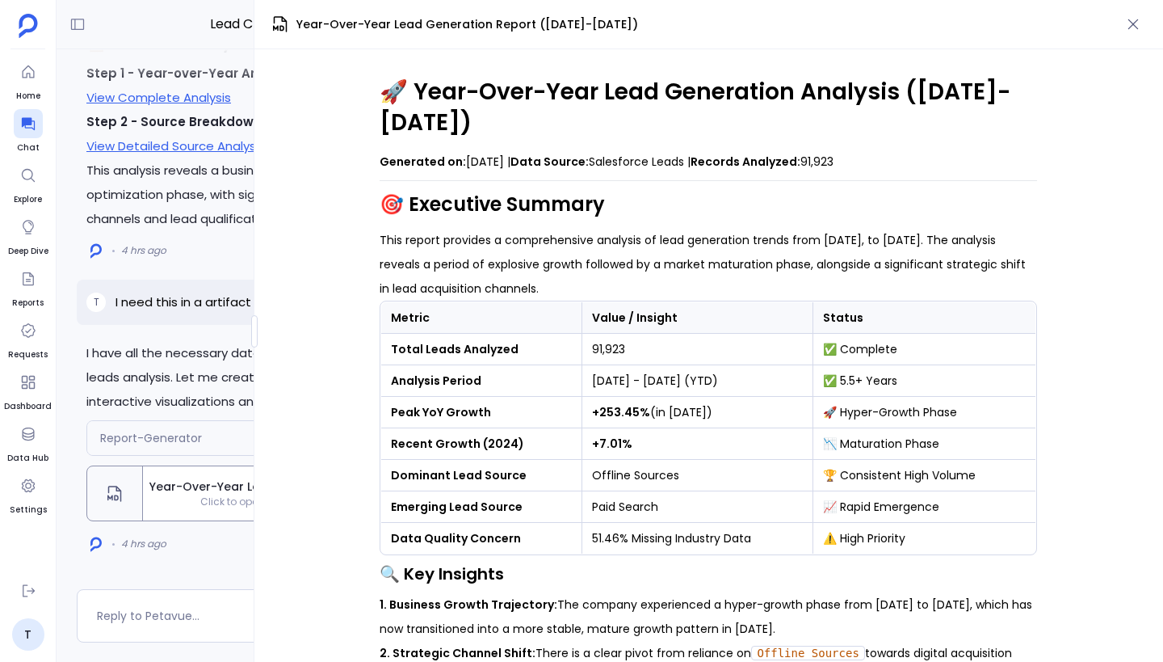
click at [864, 162] on p "Generated on: [DATE] | Data Source: Salesforce Leads | Records Analyzed: 91,923" at bounding box center [709, 161] width 658 height 24
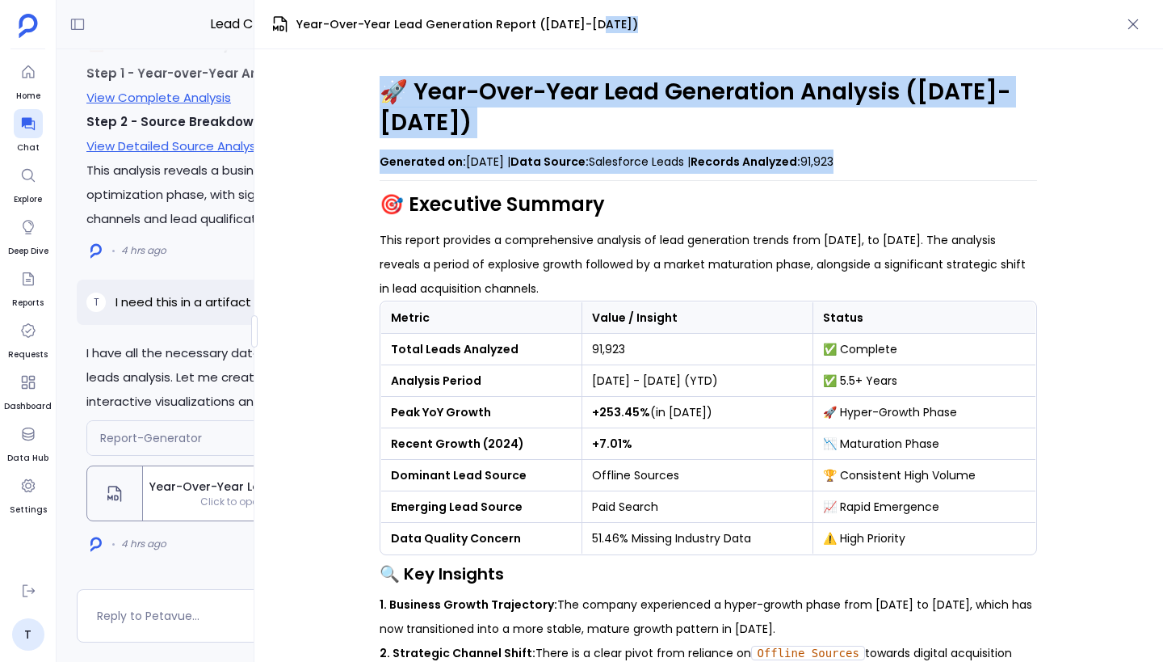
drag, startPoint x: 864, startPoint y: 162, endPoint x: 372, endPoint y: 95, distance: 497.3
click at [372, 95] on div "🚀 Year-Over-Year Lead Generation Analysis ([DATE]-[DATE]) Generated on: [DATE] …" at bounding box center [708, 355] width 909 height 612
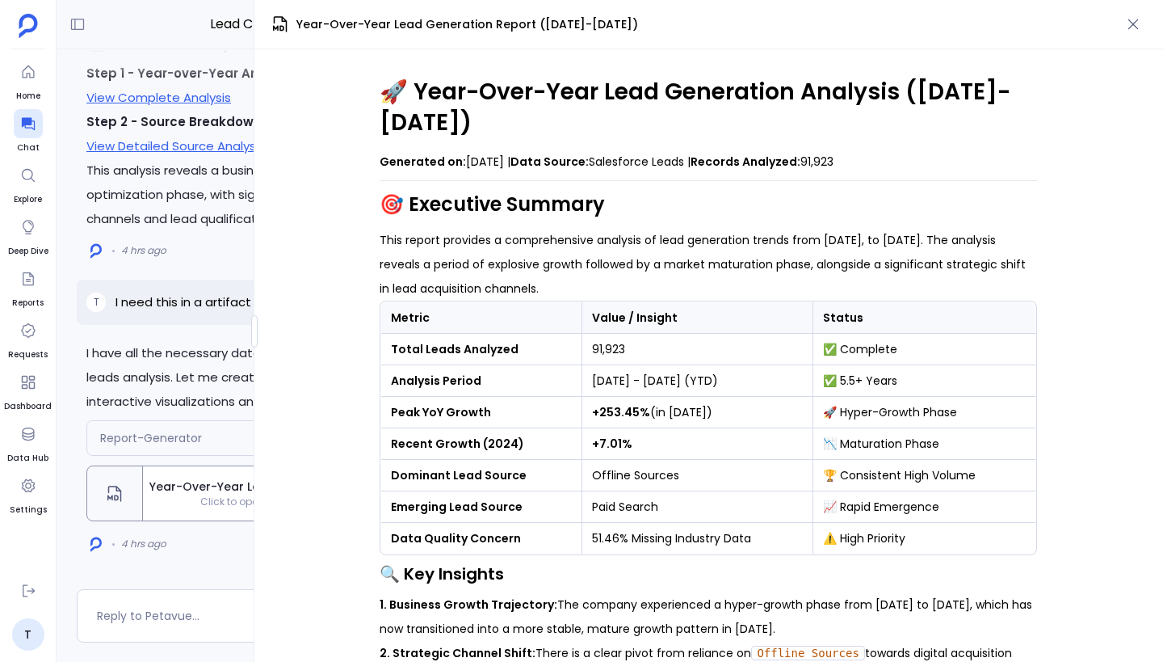
click at [401, 95] on h1 "🚀 Year-Over-Year Lead Generation Analysis ([DATE]-[DATE])" at bounding box center [709, 107] width 658 height 61
drag, startPoint x: 384, startPoint y: 89, endPoint x: 884, endPoint y: 166, distance: 506.0
click at [869, 162] on p "Generated on: [DATE] | Data Source: Salesforce Leads | Records Analyzed: 91,923" at bounding box center [709, 161] width 658 height 24
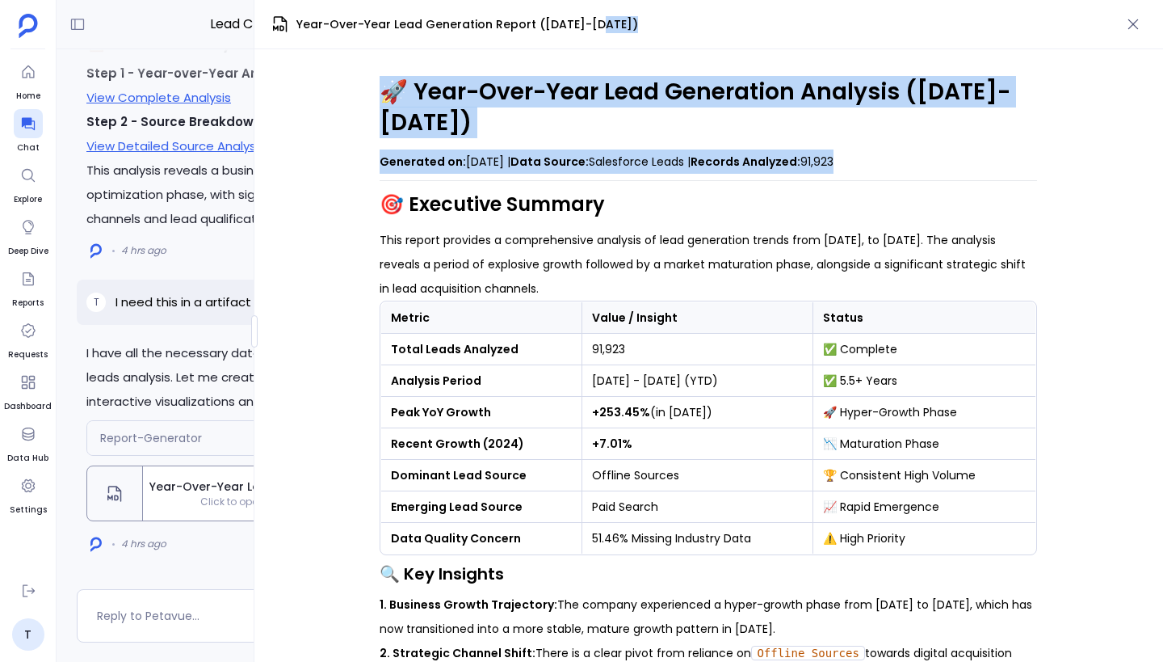
drag, startPoint x: 869, startPoint y: 162, endPoint x: 384, endPoint y: 95, distance: 490.1
click at [384, 95] on h1 "🚀 Year-Over-Year Lead Generation Analysis ([DATE]-[DATE])" at bounding box center [709, 107] width 658 height 61
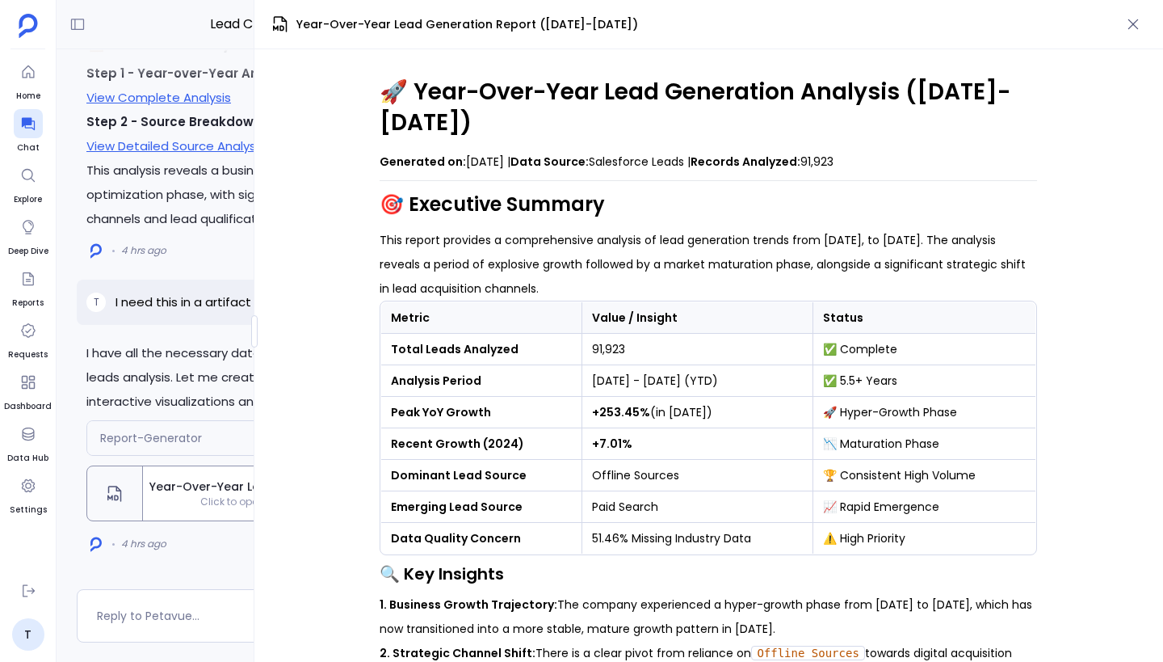
click at [515, 251] on p "This report provides a comprehensive analysis of lead generation trends from [D…" at bounding box center [709, 264] width 658 height 73
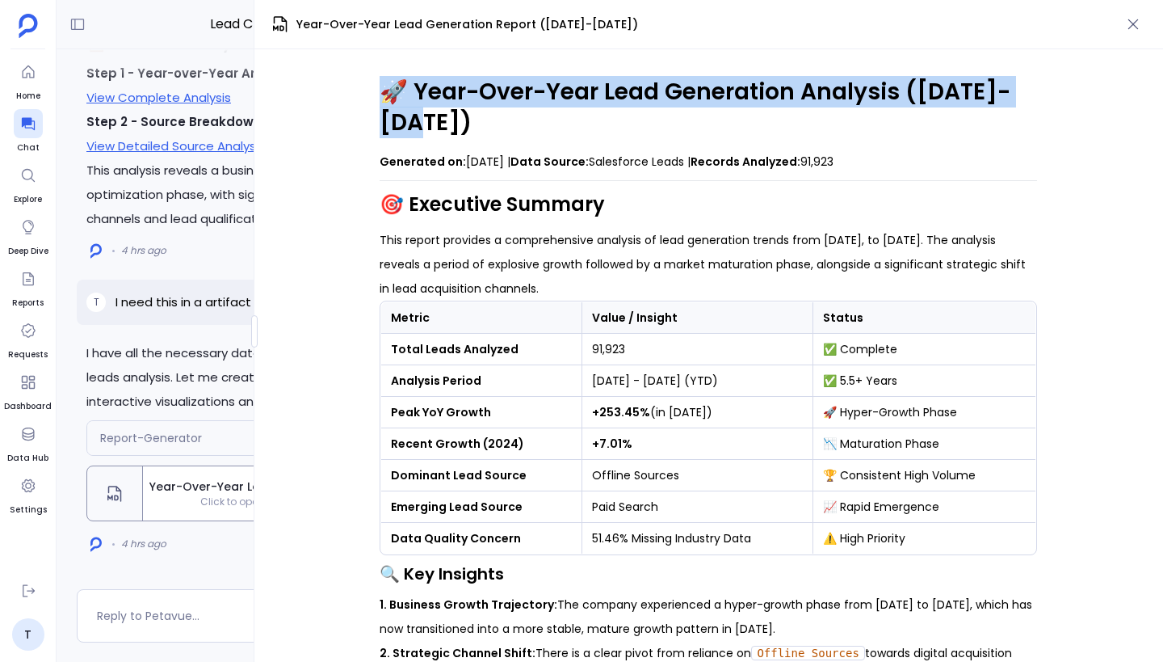
drag, startPoint x: 381, startPoint y: 95, endPoint x: 536, endPoint y: 136, distance: 159.7
click at [536, 137] on h1 "🚀 Year-Over-Year Lead Generation Analysis ([DATE]-[DATE])" at bounding box center [709, 107] width 658 height 61
click at [536, 136] on h1 "🚀 Year-Over-Year Lead Generation Analysis ([DATE]-[DATE])" at bounding box center [709, 107] width 658 height 61
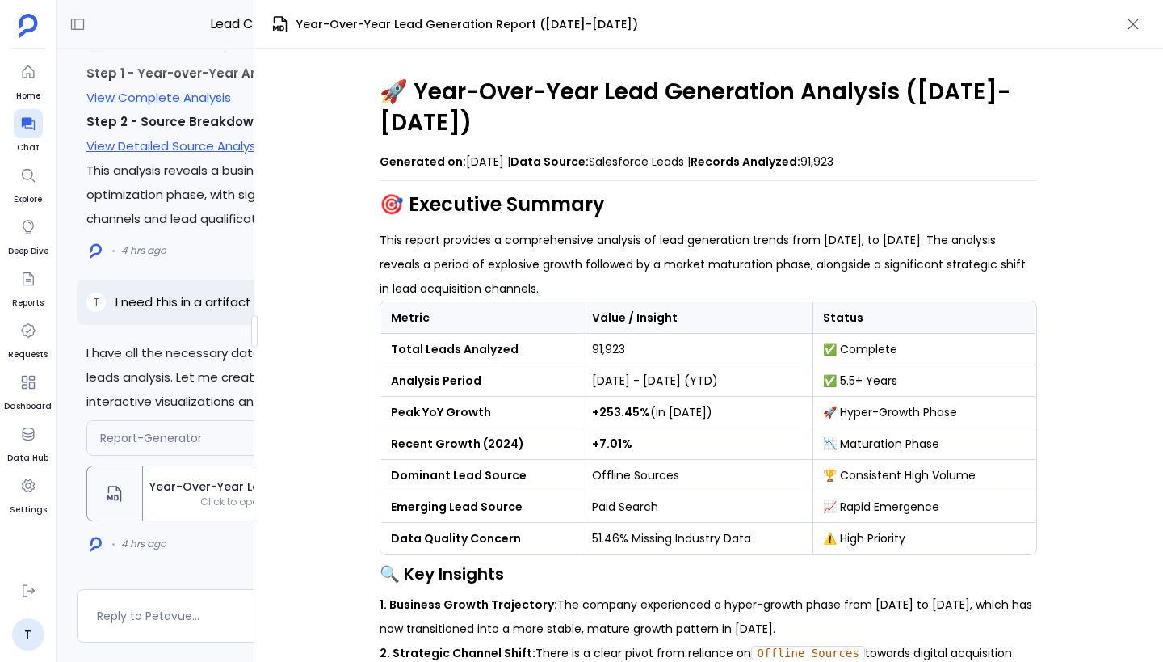
drag, startPoint x: 884, startPoint y: 161, endPoint x: 319, endPoint y: 76, distance: 571.0
click at [319, 76] on div "🚀 Year-Over-Year Lead Generation Analysis ([DATE]-[DATE]) Generated on: [DATE] …" at bounding box center [708, 355] width 909 height 612
click at [405, 133] on h1 "🚀 Year-Over-Year Lead Generation Analysis ([DATE]-[DATE])" at bounding box center [709, 107] width 658 height 61
drag, startPoint x: 386, startPoint y: 92, endPoint x: 872, endPoint y: 167, distance: 491.3
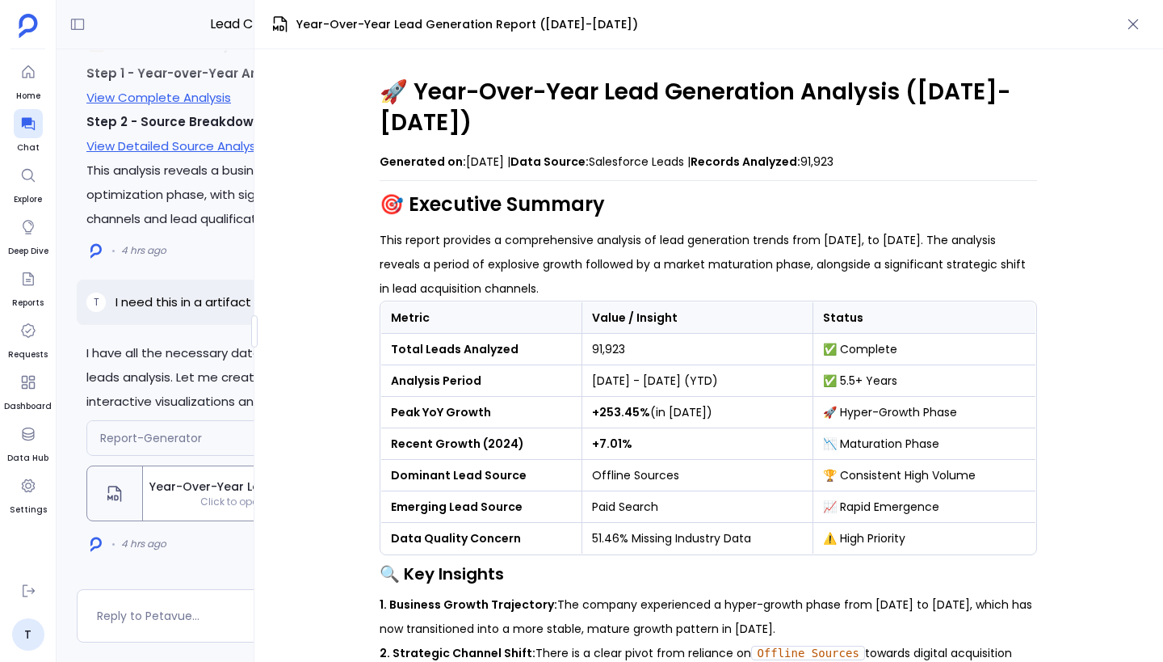
click at [872, 167] on p "Generated on: [DATE] | Data Source: Salesforce Leads | Records Analyzed: 91,923" at bounding box center [709, 161] width 658 height 24
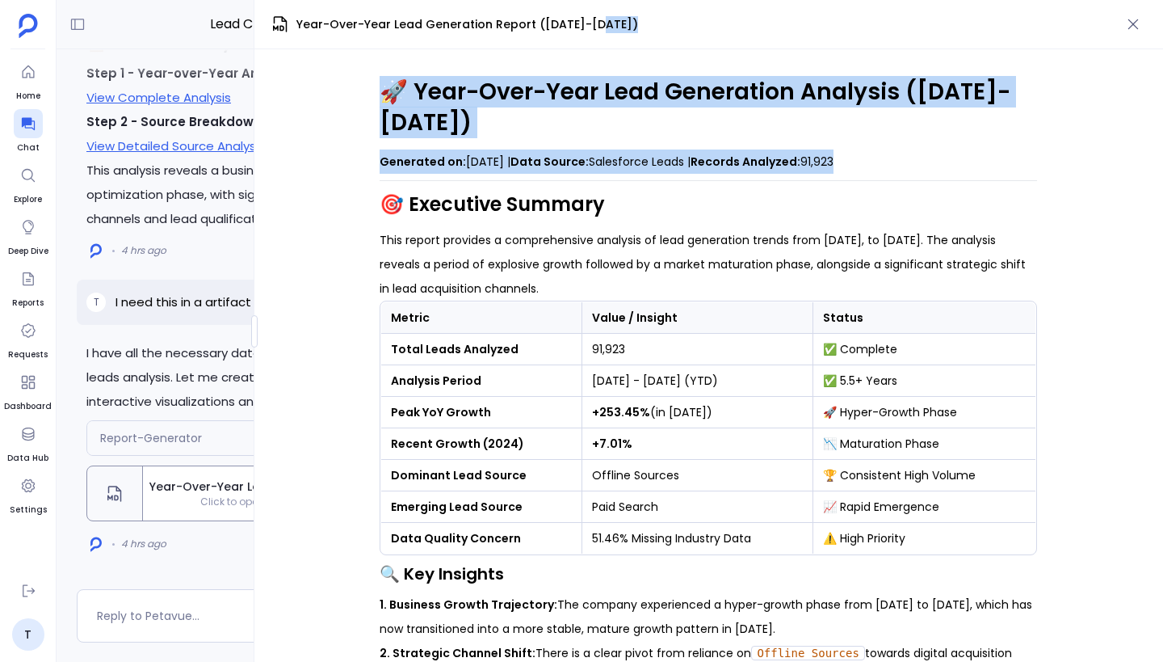
drag, startPoint x: 872, startPoint y: 167, endPoint x: 343, endPoint y: 102, distance: 533.2
click at [343, 102] on div "🚀 Year-Over-Year Lead Generation Analysis ([DATE]-[DATE]) Generated on: [DATE] …" at bounding box center [708, 355] width 909 height 612
click at [408, 102] on h1 "🚀 Year-Over-Year Lead Generation Analysis ([DATE]-[DATE])" at bounding box center [709, 107] width 658 height 61
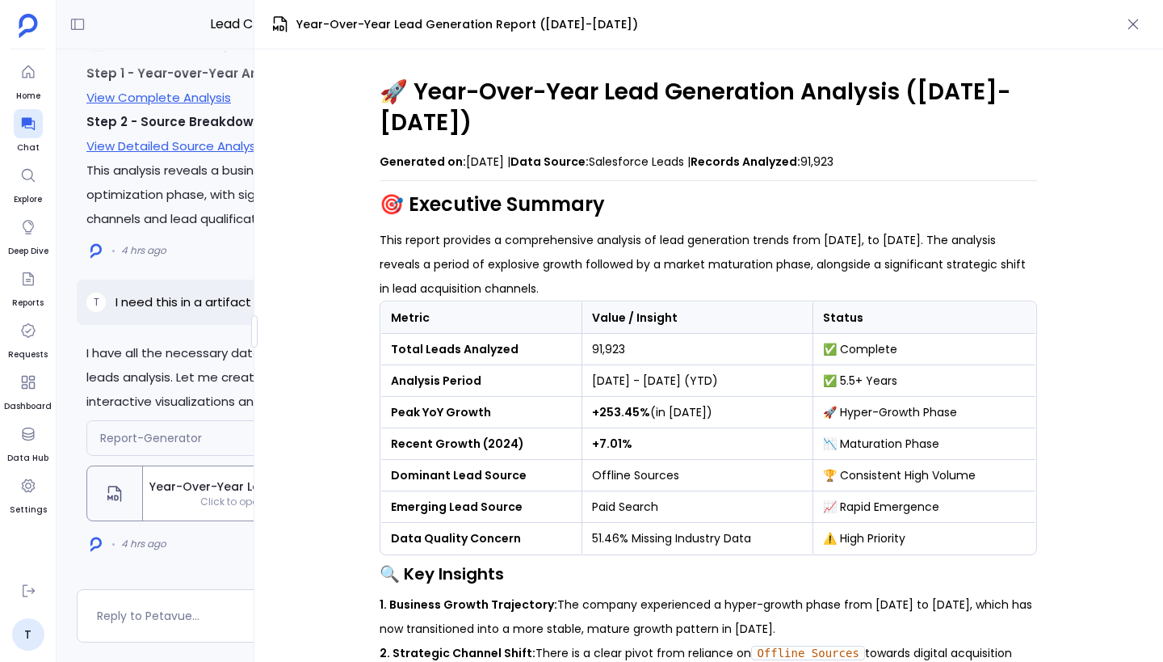
drag, startPoint x: 383, startPoint y: 92, endPoint x: 938, endPoint y: 160, distance: 559.1
click at [896, 162] on p "Generated on: [DATE] | Data Source: Salesforce Leads | Records Analyzed: 91,923" at bounding box center [709, 161] width 658 height 24
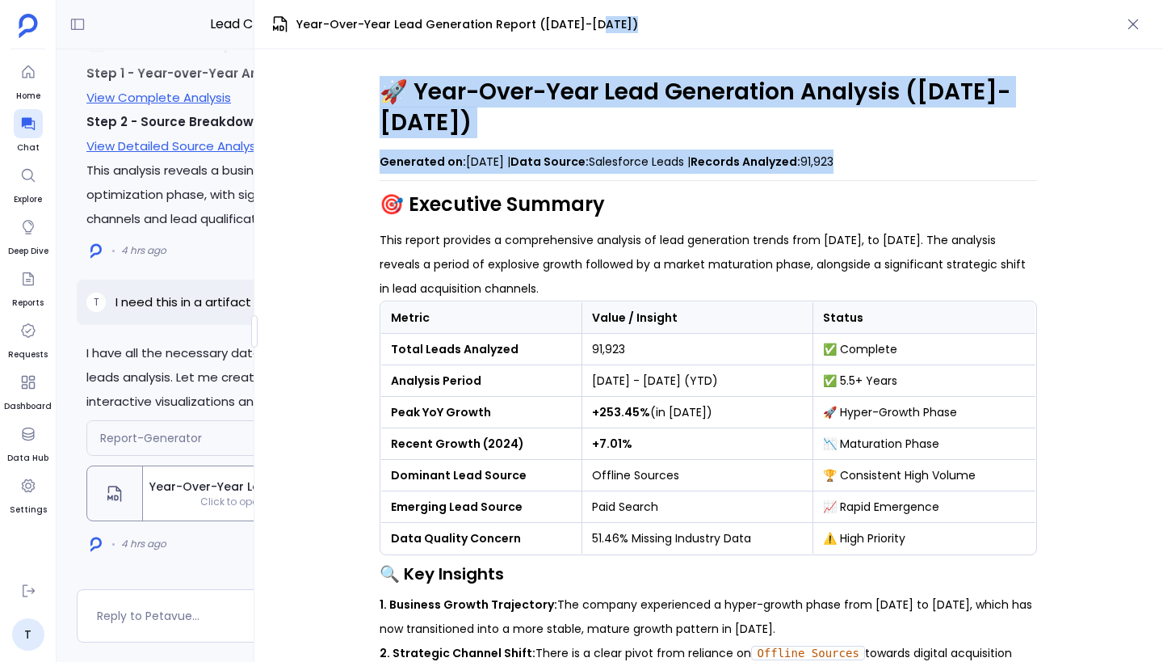
drag, startPoint x: 896, startPoint y: 162, endPoint x: 384, endPoint y: 92, distance: 517.0
click at [384, 92] on h1 "🚀 Year-Over-Year Lead Generation Analysis ([DATE]-[DATE])" at bounding box center [709, 107] width 658 height 61
drag, startPoint x: 384, startPoint y: 92, endPoint x: 970, endPoint y: 184, distance: 593.7
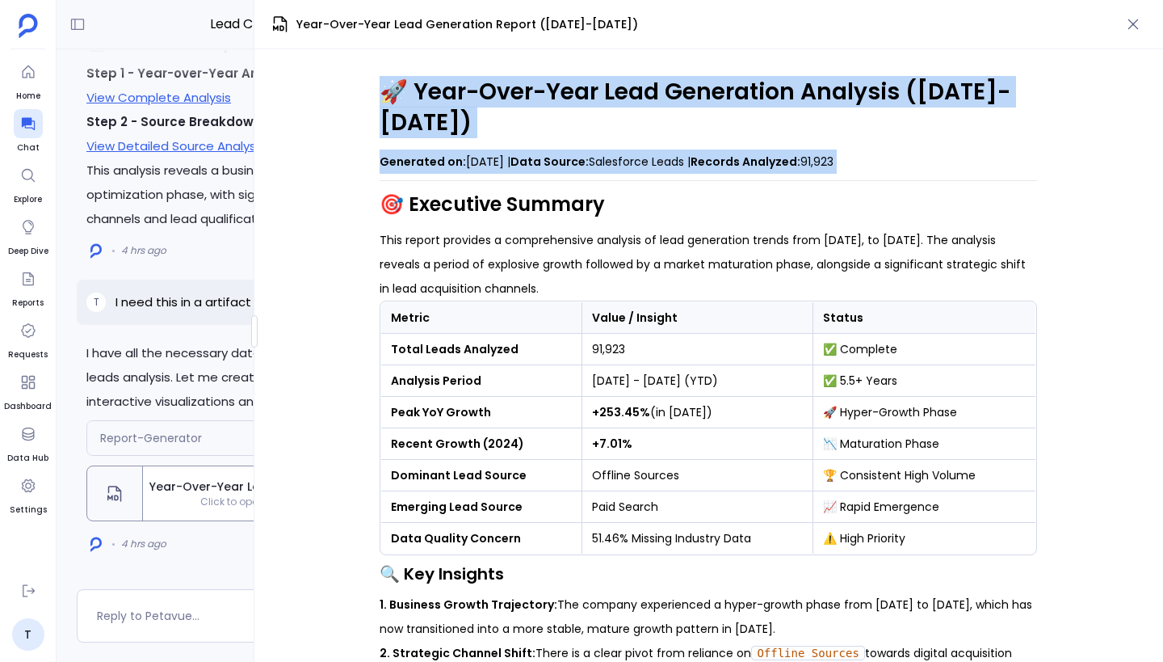
click at [880, 164] on p "Generated on: [DATE] | Data Source: Salesforce Leads | Records Analyzed: 91,923" at bounding box center [709, 161] width 658 height 24
drag, startPoint x: 880, startPoint y: 164, endPoint x: 373, endPoint y: 82, distance: 513.1
click at [373, 82] on div "🚀 Year-Over-Year Lead Generation Analysis ([DATE]-[DATE]) Generated on: [DATE] …" at bounding box center [708, 355] width 909 height 612
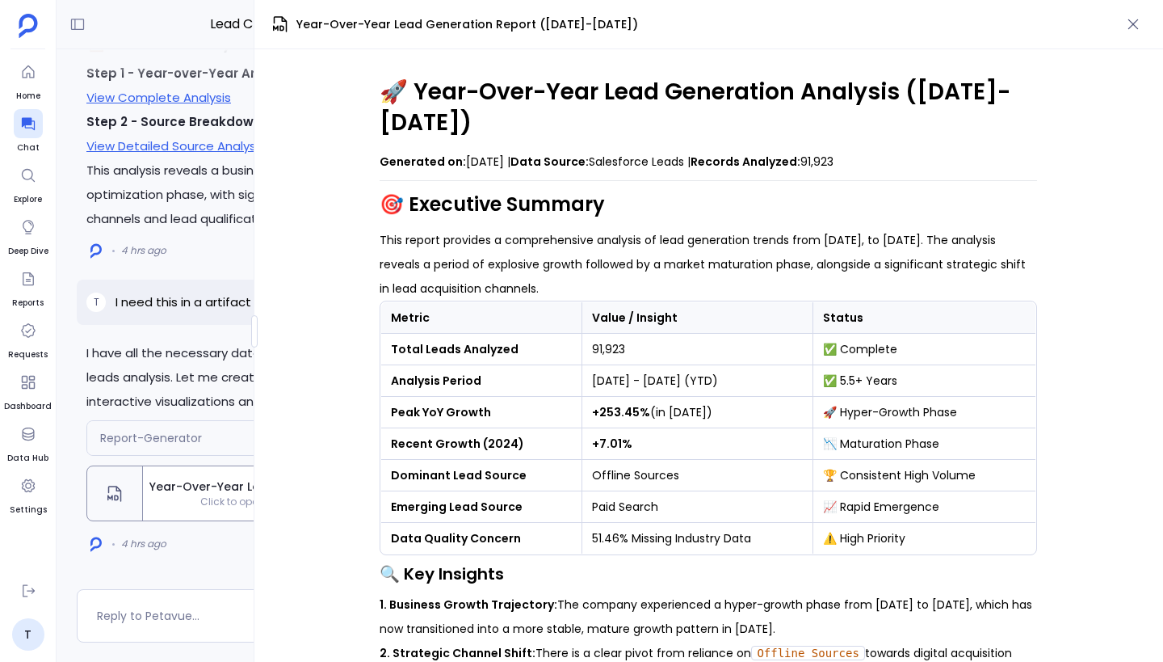
click at [386, 88] on h1 "🚀 Year-Over-Year Lead Generation Analysis ([DATE]-[DATE])" at bounding box center [709, 107] width 658 height 61
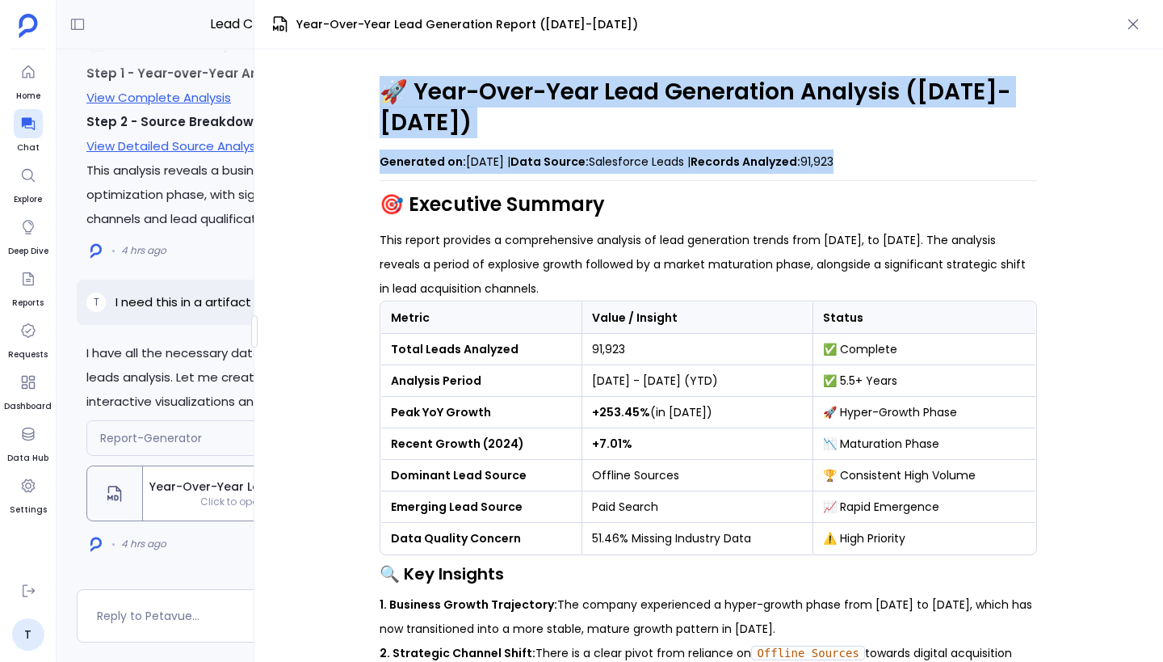
drag, startPoint x: 383, startPoint y: 90, endPoint x: 863, endPoint y: 155, distance: 484.3
click at [872, 166] on p "Generated on: [DATE] | Data Source: Salesforce Leads | Records Analyzed: 91,923" at bounding box center [709, 161] width 658 height 24
drag, startPoint x: 872, startPoint y: 166, endPoint x: 387, endPoint y: 92, distance: 491.1
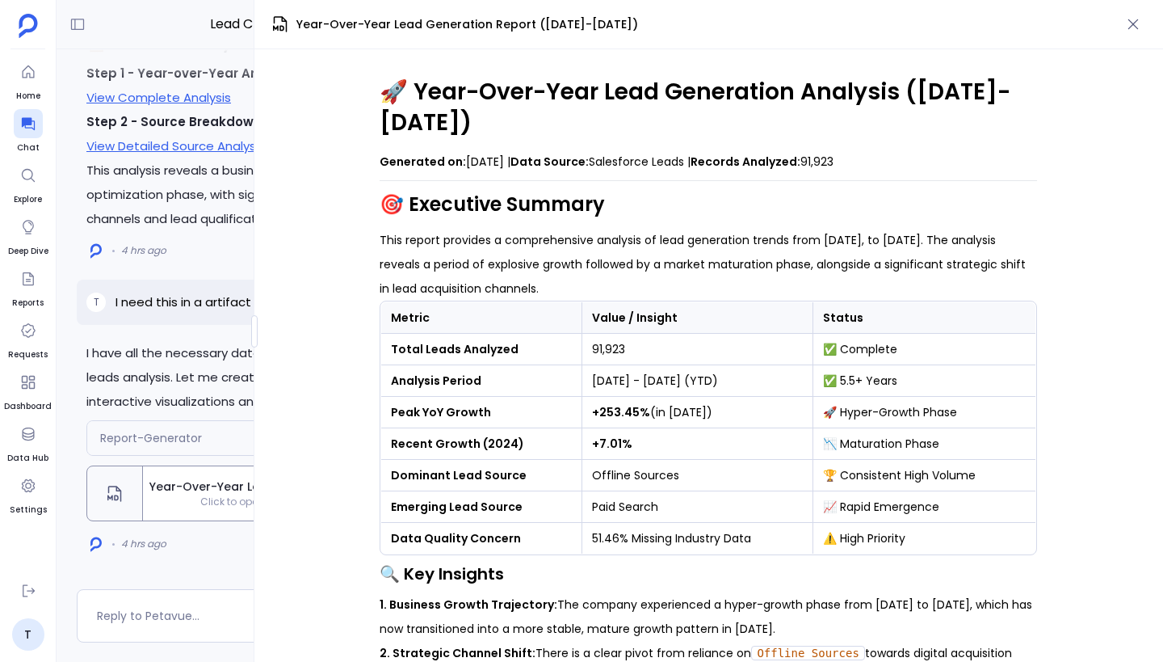
click at [485, 191] on h2 "🎯 Executive Summary" at bounding box center [709, 204] width 658 height 27
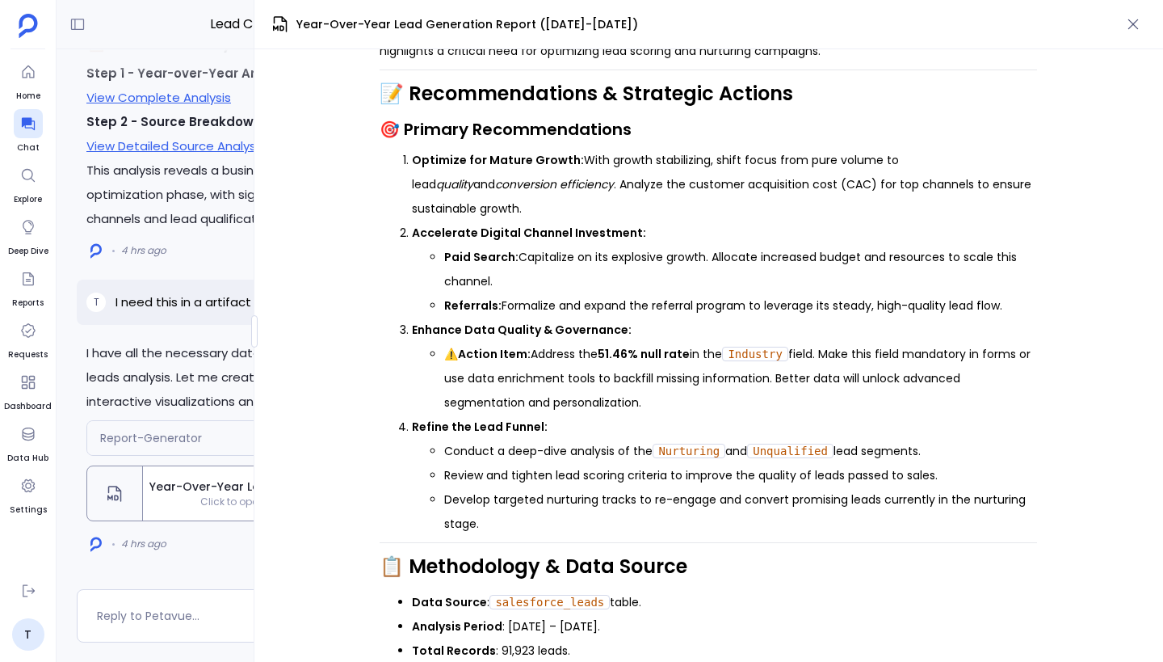
scroll to position [2071, 0]
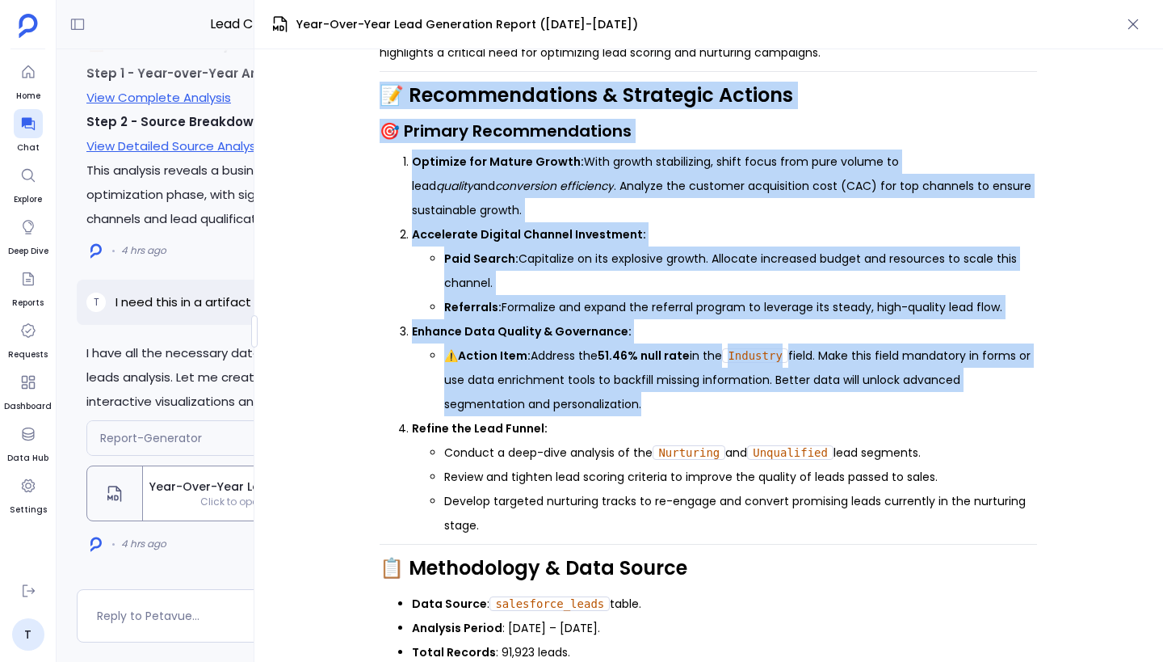
drag, startPoint x: 377, startPoint y: 70, endPoint x: 744, endPoint y: 398, distance: 492.0
click at [745, 399] on div "🚀 Year-Over-Year Lead Generation Analysis ([DATE]-[DATE]) Generated on: [DATE] …" at bounding box center [708, 355] width 909 height 612
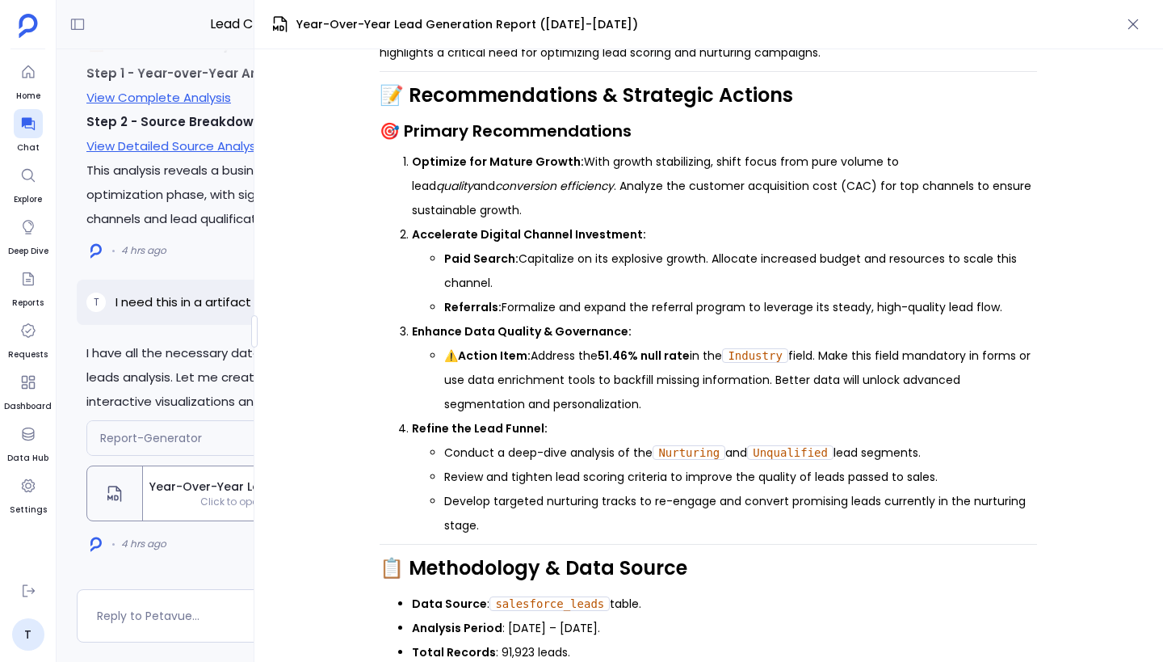
click at [652, 489] on li "Develop targeted nurturing tracks to re-engage and convert promising leads curr…" at bounding box center [740, 513] width 593 height 48
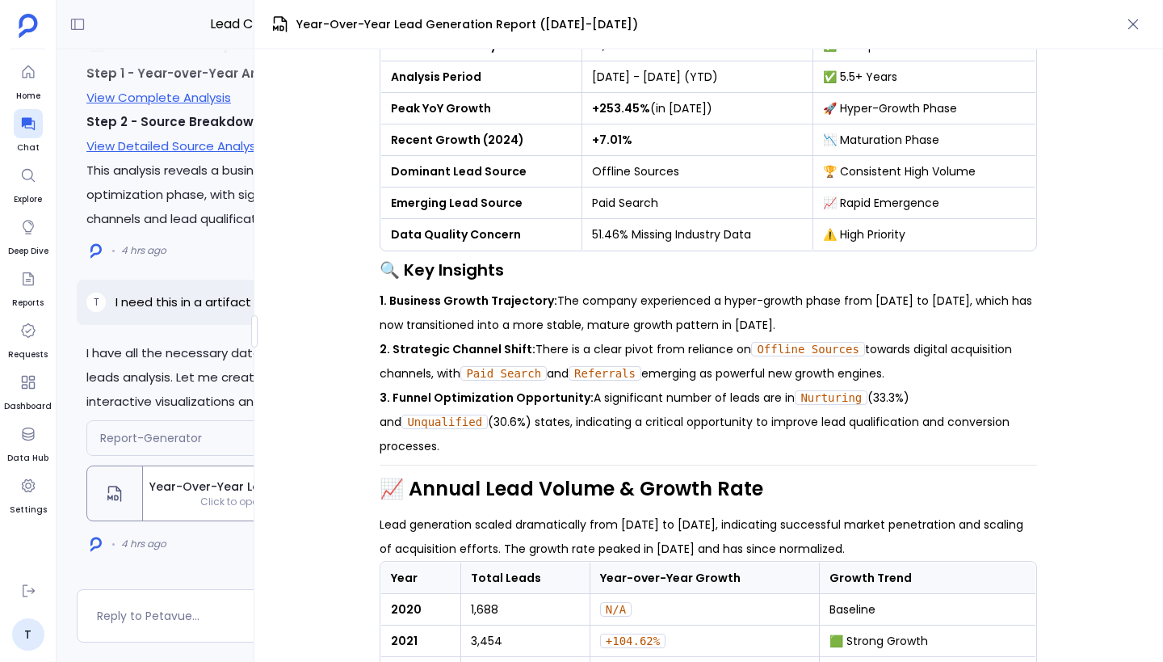
scroll to position [0, 0]
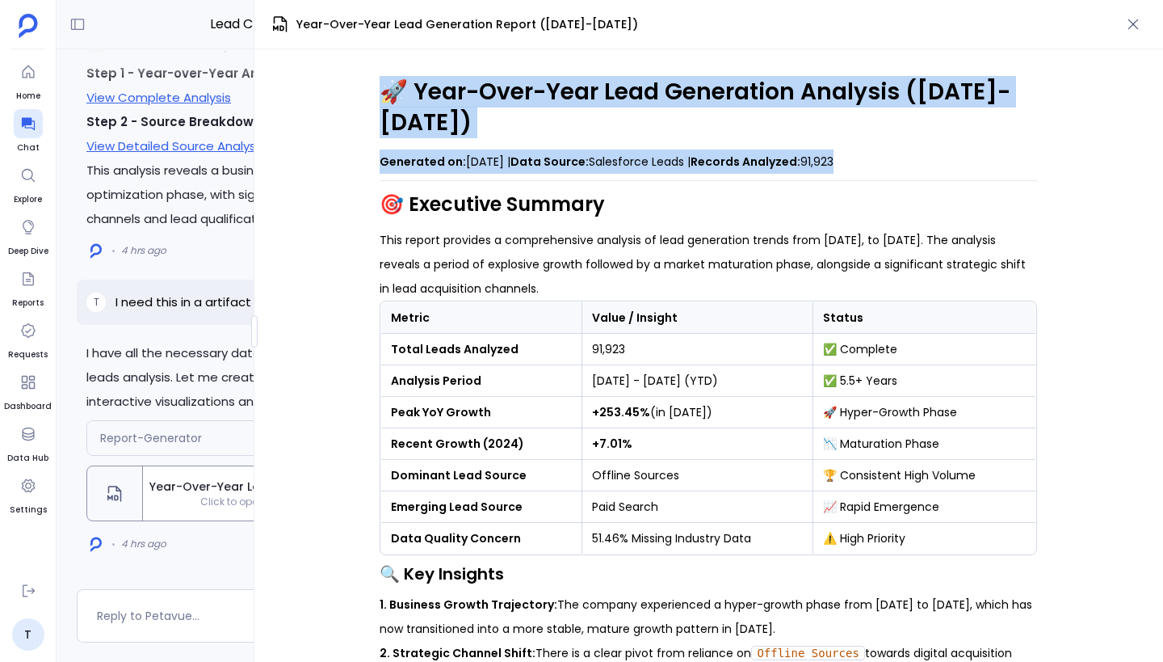
drag, startPoint x: 381, startPoint y: 94, endPoint x: 586, endPoint y: 176, distance: 221.1
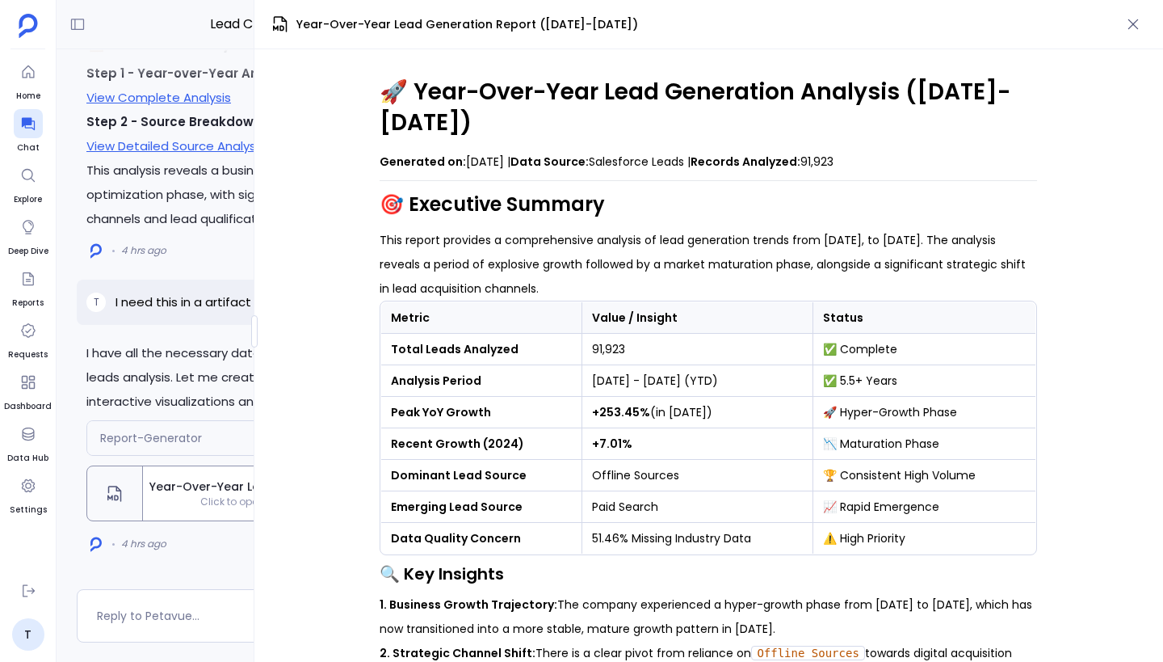
click at [927, 135] on h1 "🚀 Year-Over-Year Lead Generation Analysis ([DATE]-[DATE])" at bounding box center [709, 107] width 658 height 61
drag, startPoint x: 877, startPoint y: 162, endPoint x: 395, endPoint y: 74, distance: 489.5
click at [425, 122] on h1 "🚀 Year-Over-Year Lead Generation Analysis ([DATE]-[DATE])" at bounding box center [709, 107] width 658 height 61
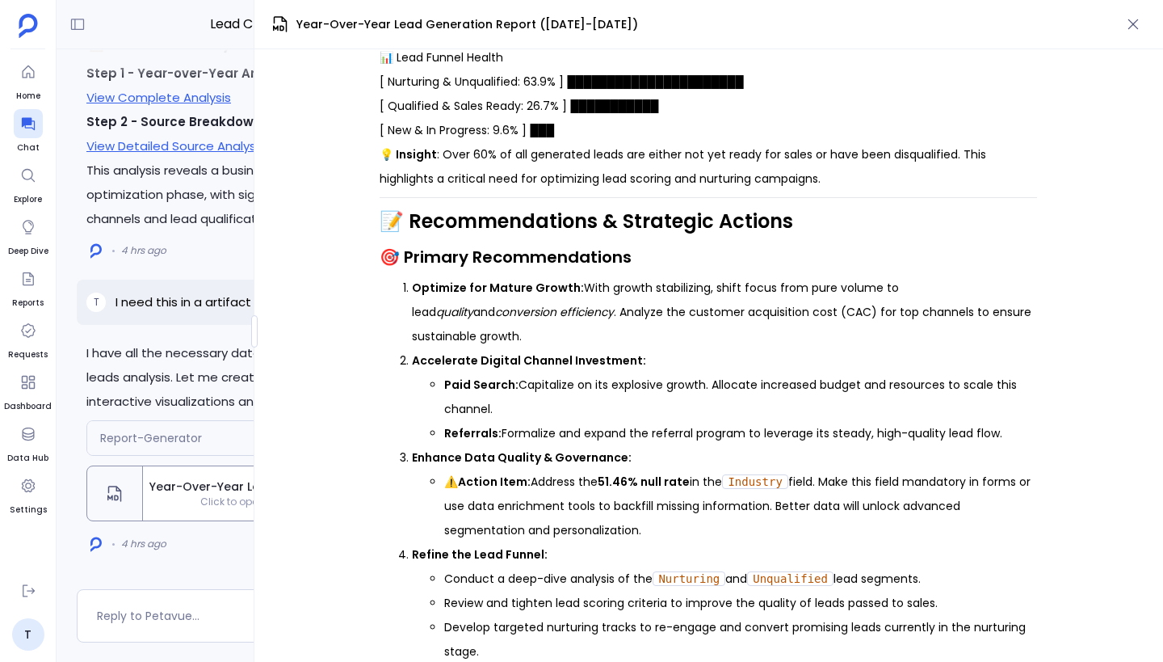
scroll to position [2114, 0]
